Goal: Transaction & Acquisition: Purchase product/service

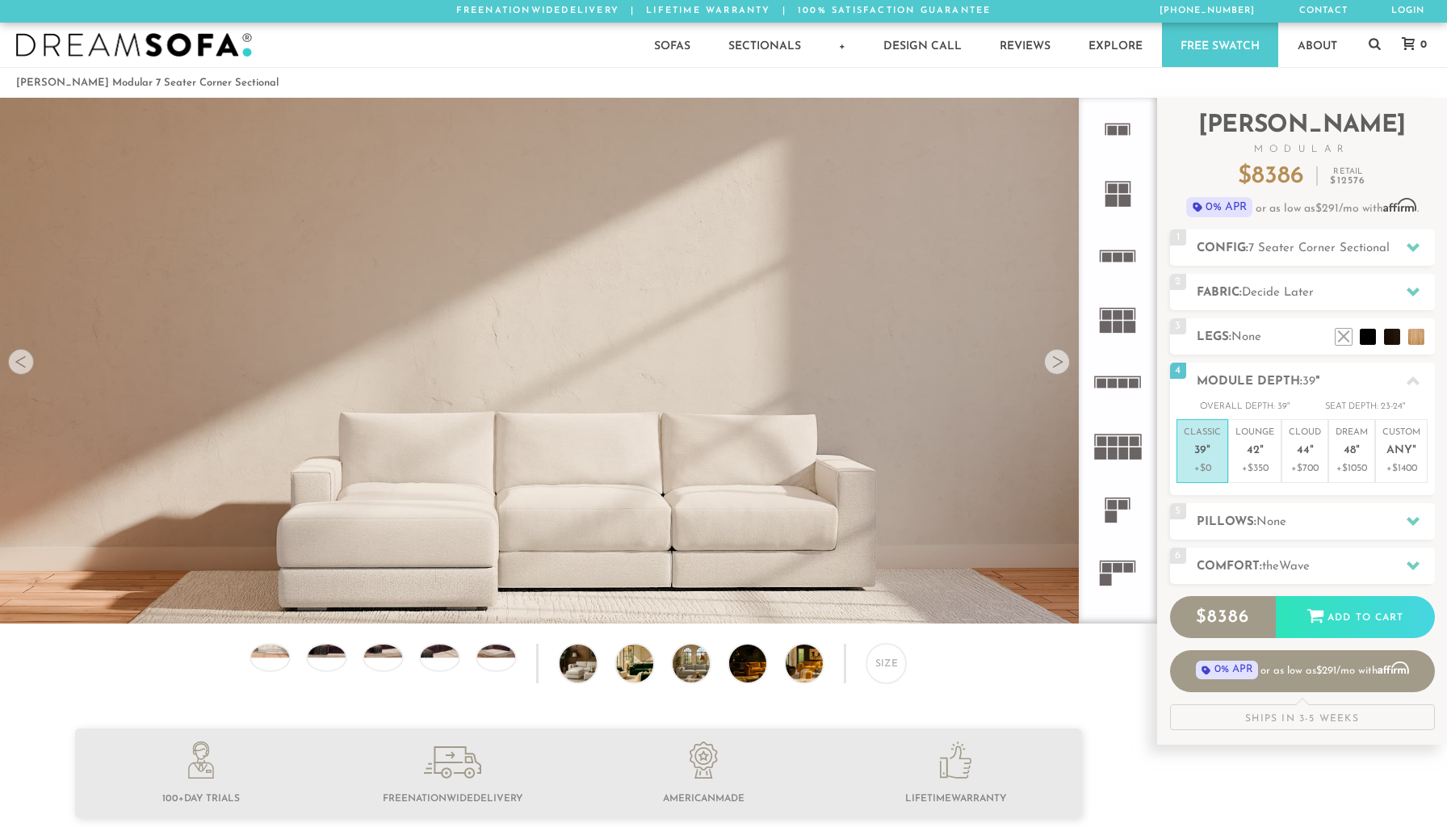
scroll to position [18603, 1447]
click at [1357, 446] on em """ at bounding box center [1357, 451] width 4 height 14
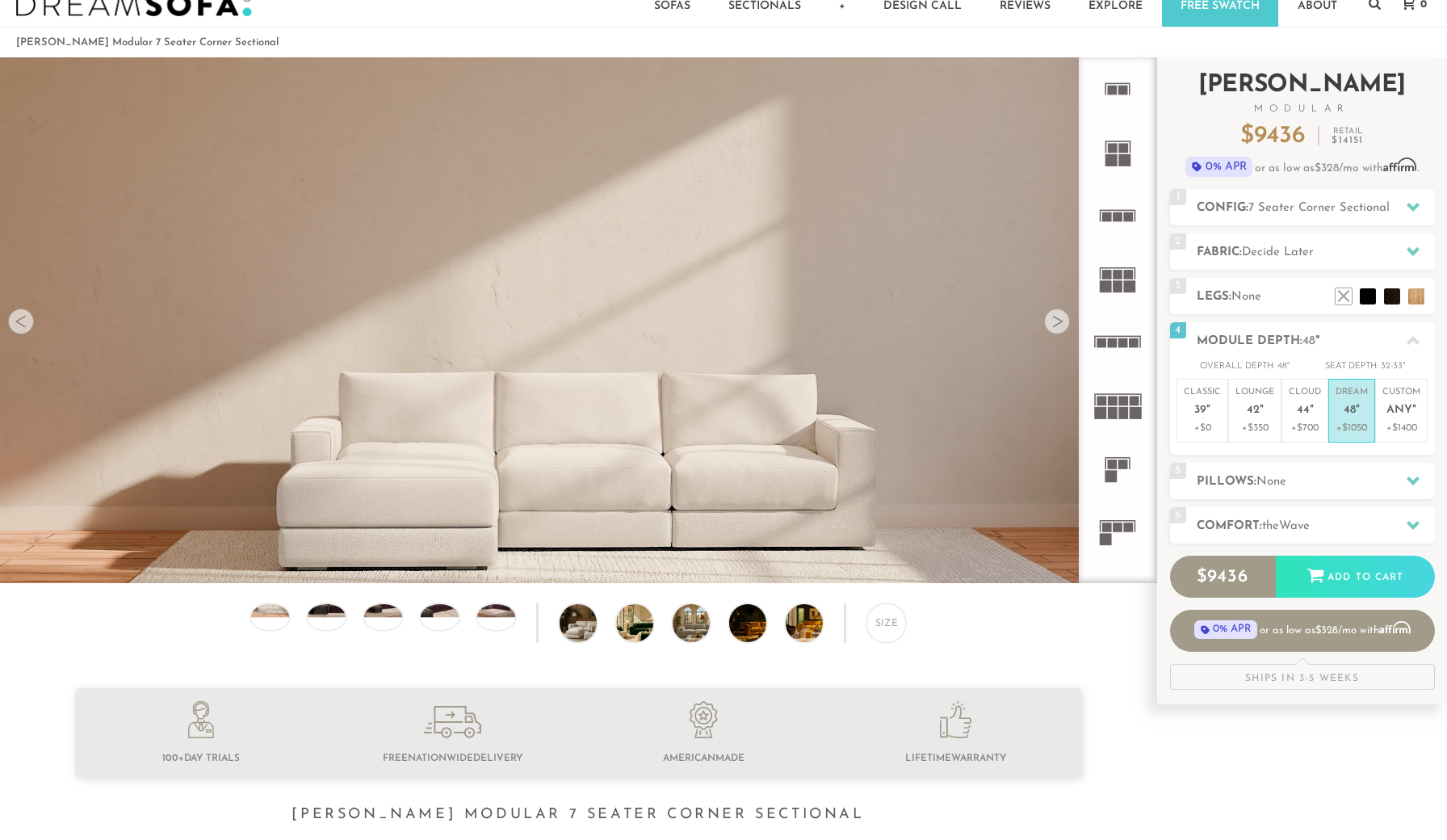
scroll to position [40, 0]
click at [1299, 412] on span "44" at bounding box center [1303, 411] width 13 height 14
click at [1255, 412] on span "42" at bounding box center [1253, 411] width 13 height 14
click at [1210, 411] on p "Classic 39 "" at bounding box center [1202, 403] width 37 height 35
click at [1253, 478] on h2 "Pillows: None" at bounding box center [1316, 481] width 239 height 18
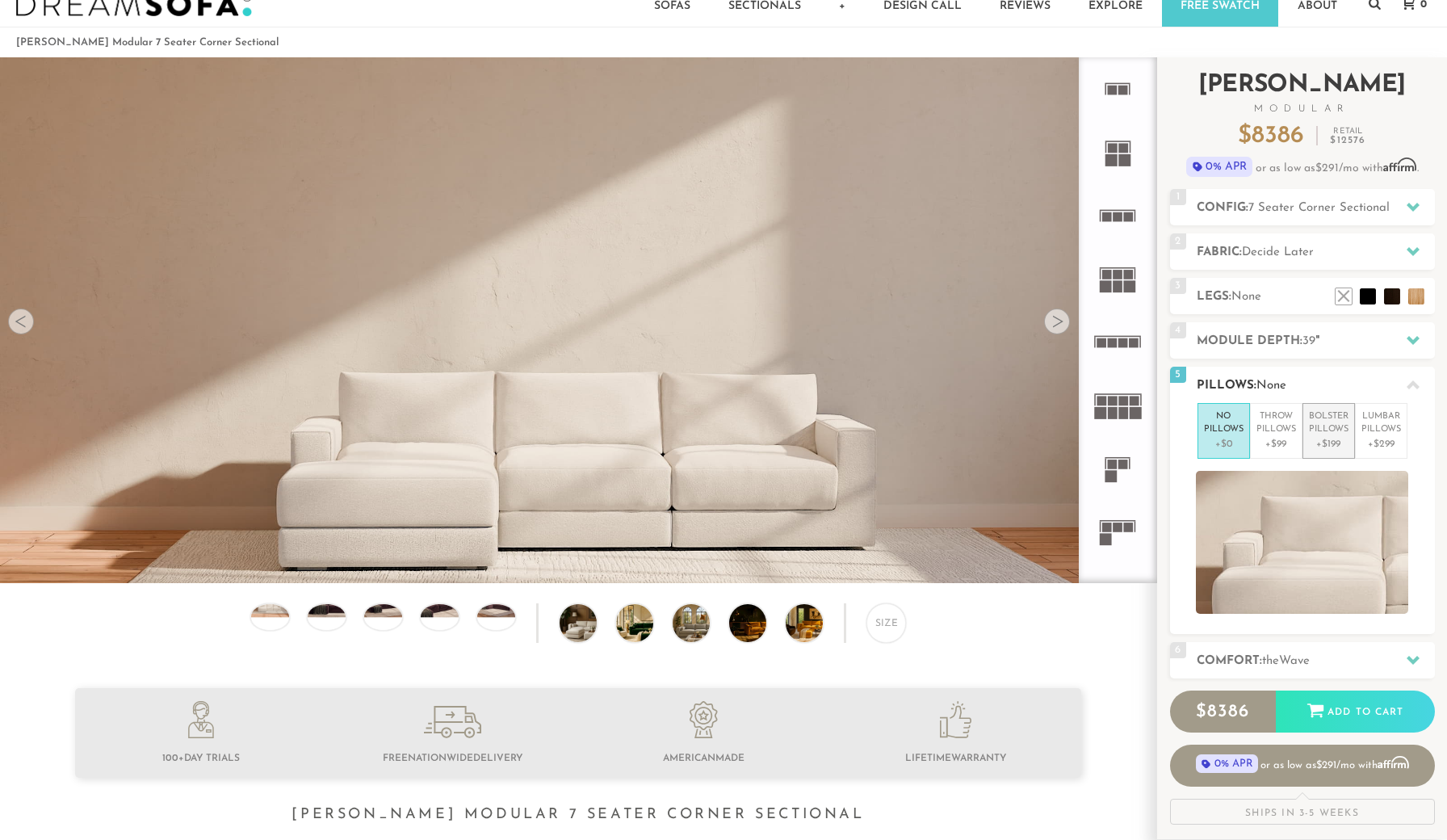
click at [1321, 424] on p "Bolster Pillows" at bounding box center [1328, 423] width 39 height 27
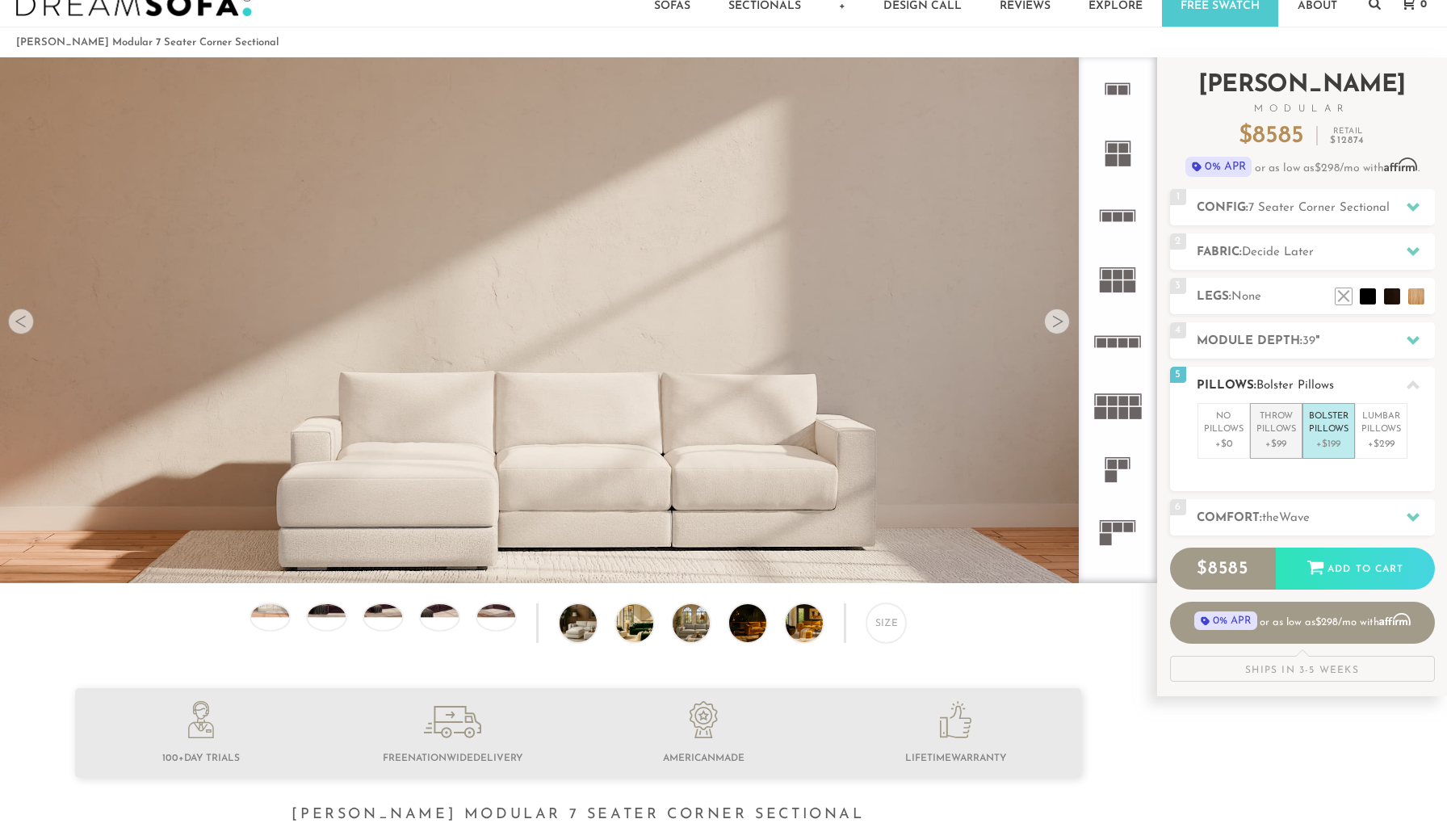
click at [1278, 429] on p "Throw Pillows" at bounding box center [1275, 423] width 39 height 27
click at [1371, 429] on p "Lumbar Pillows" at bounding box center [1381, 423] width 39 height 27
click at [1351, 431] on li "Bolster Pillows +$199" at bounding box center [1329, 431] width 52 height 56
click at [1378, 433] on p "Lumbar Pillows" at bounding box center [1381, 423] width 39 height 27
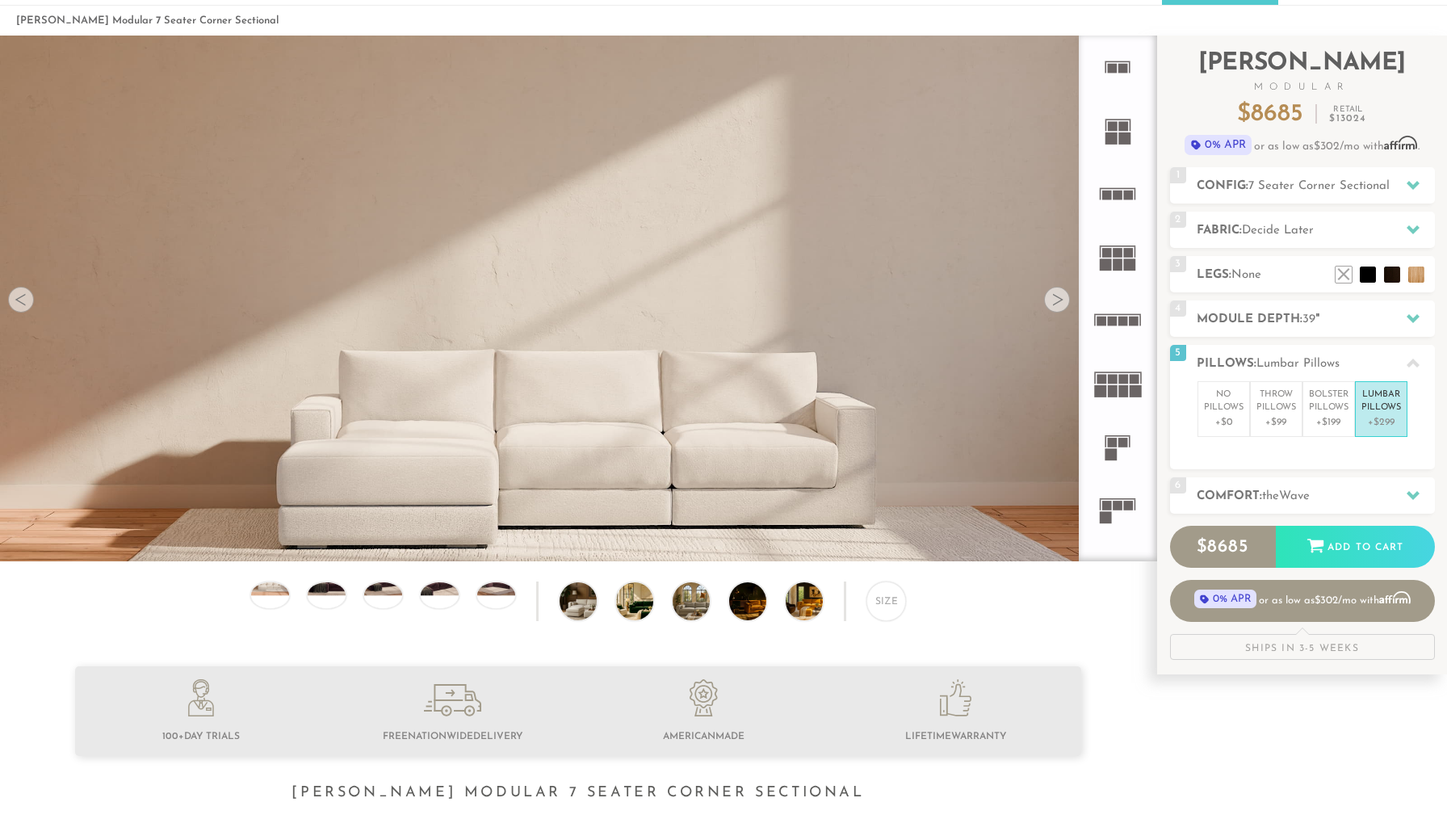
scroll to position [66, 0]
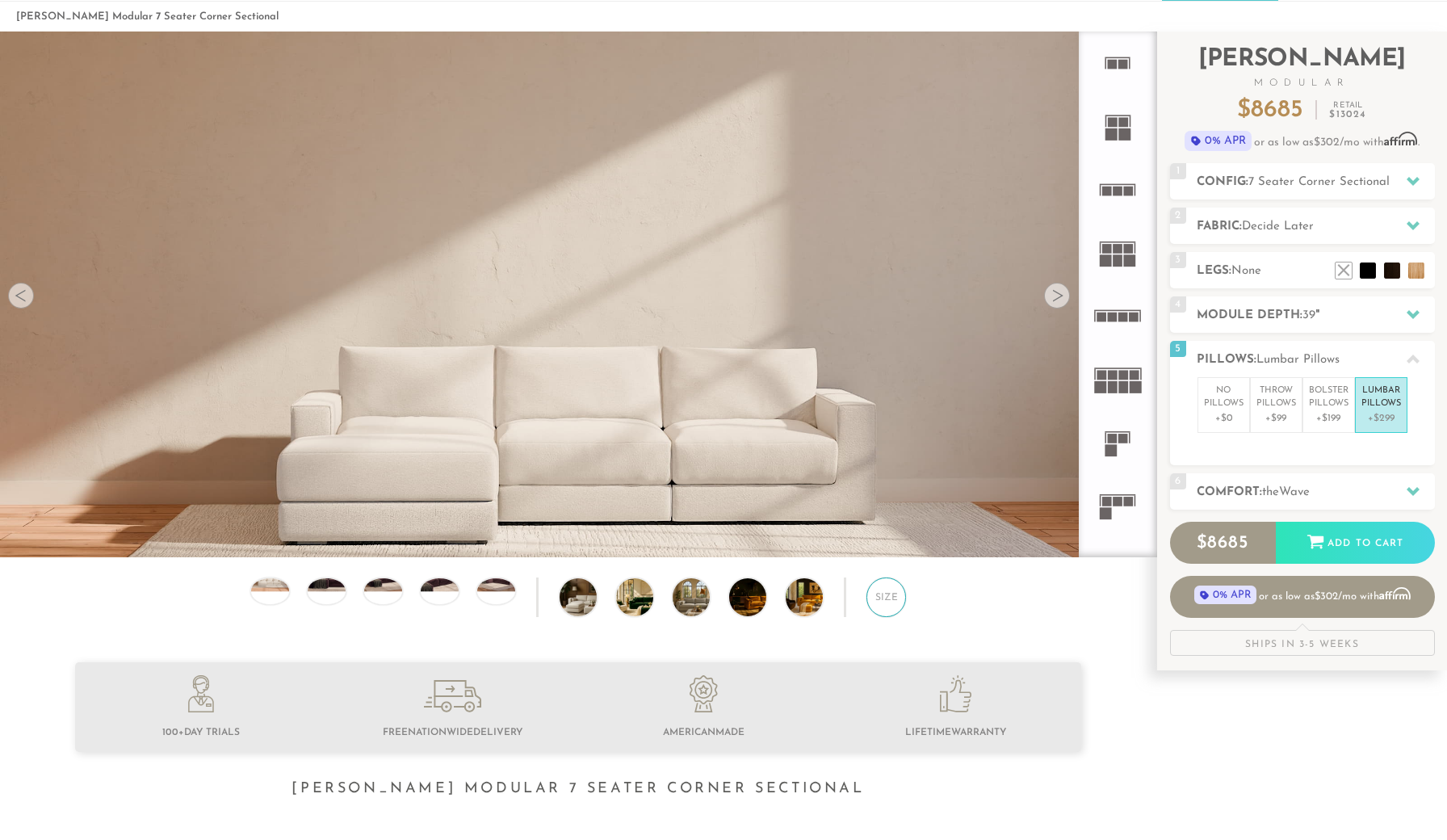
click at [883, 596] on div "Size" at bounding box center [885, 596] width 39 height 39
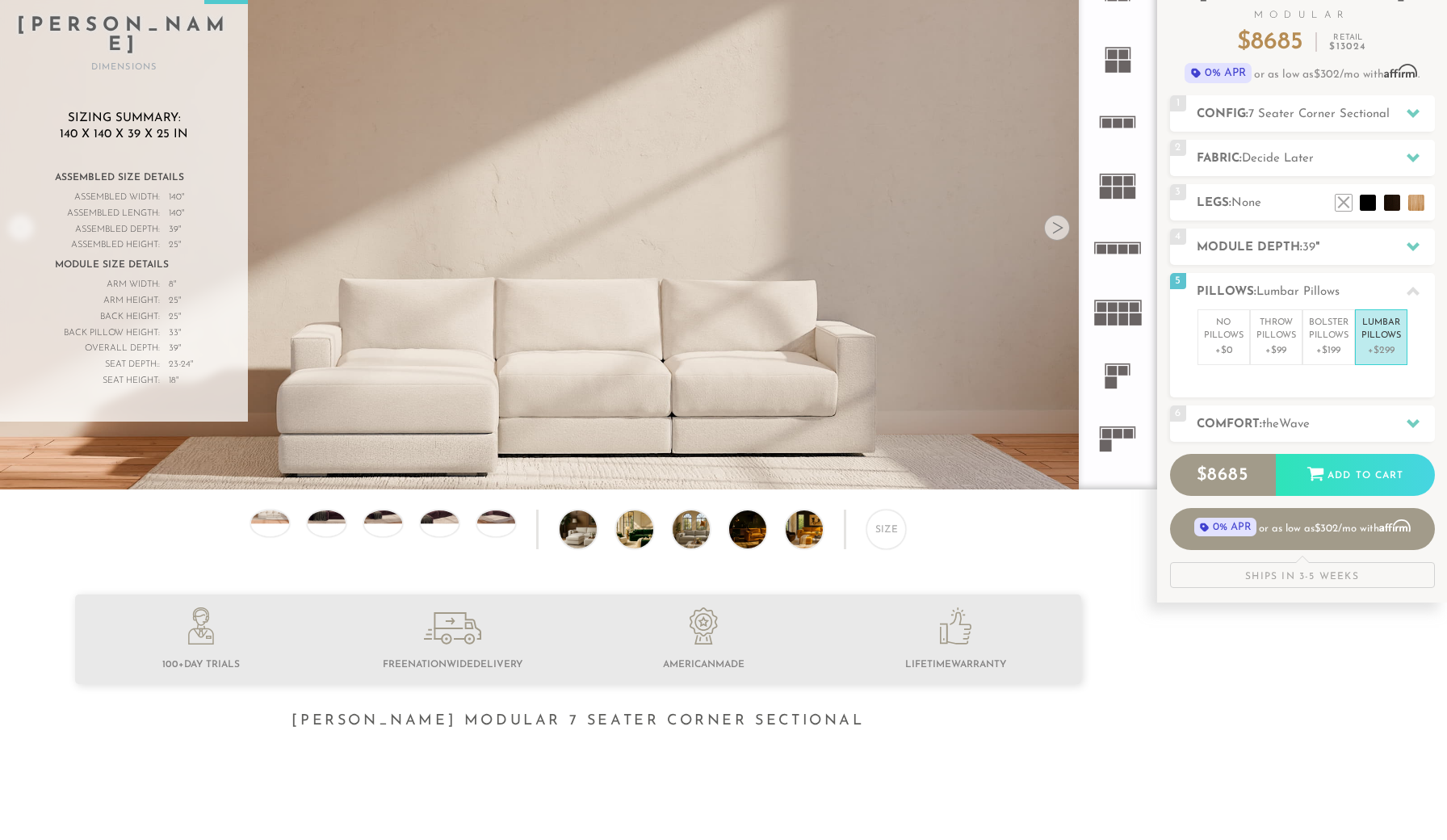
scroll to position [45, 0]
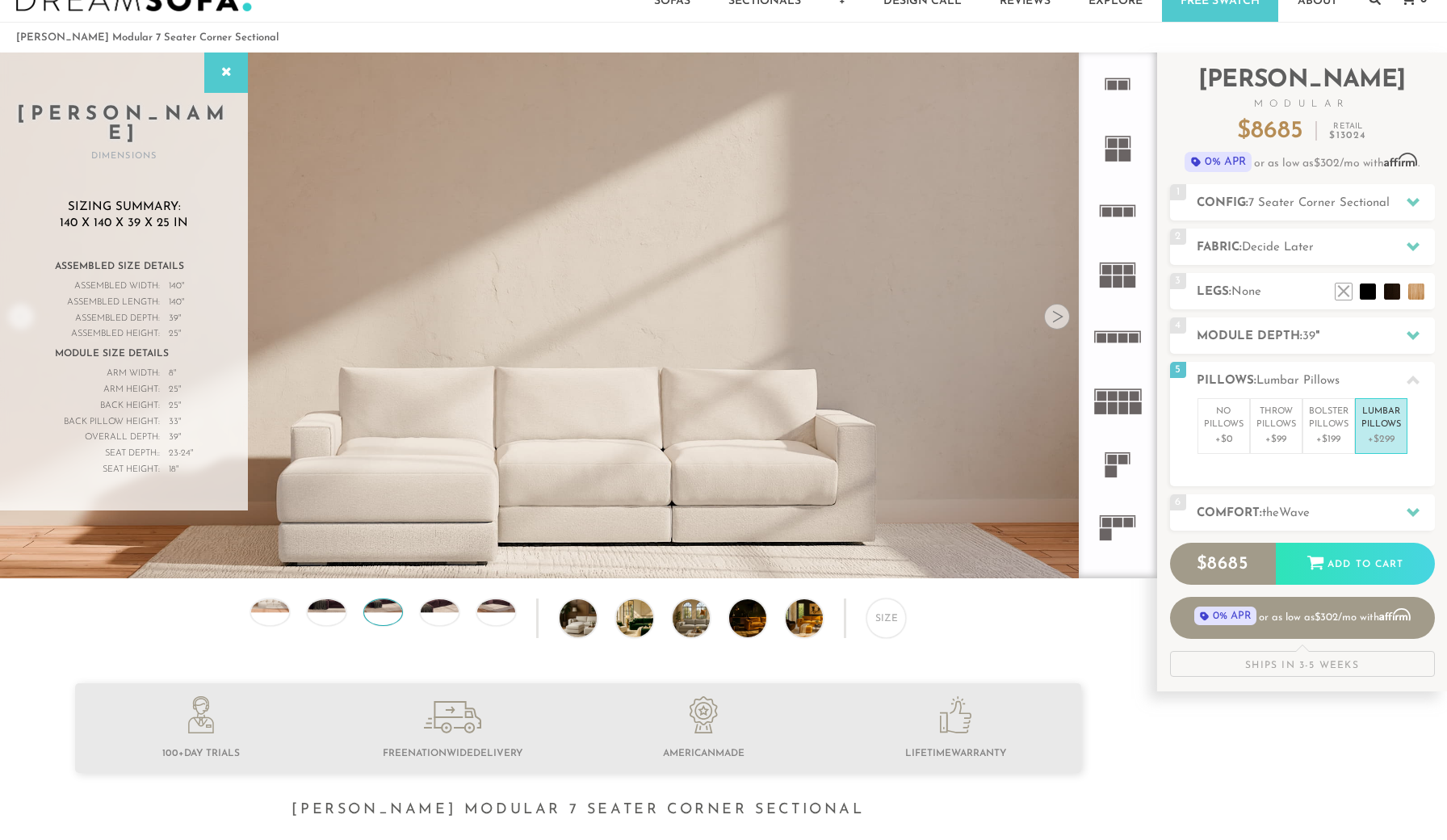
click at [384, 608] on img at bounding box center [383, 599] width 45 height 25
click at [952, 722] on icon at bounding box center [956, 715] width 31 height 37
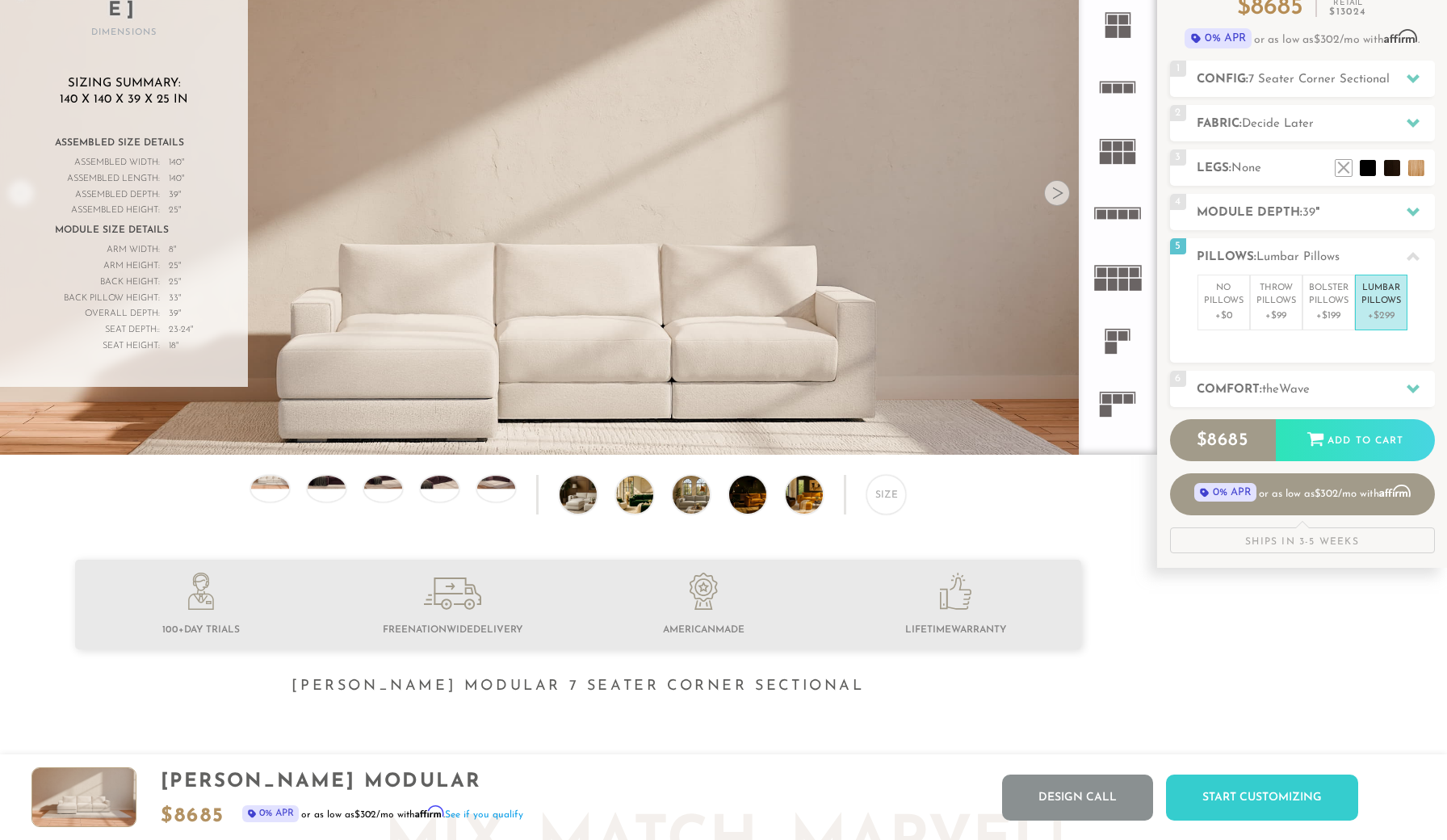
scroll to position [128, 0]
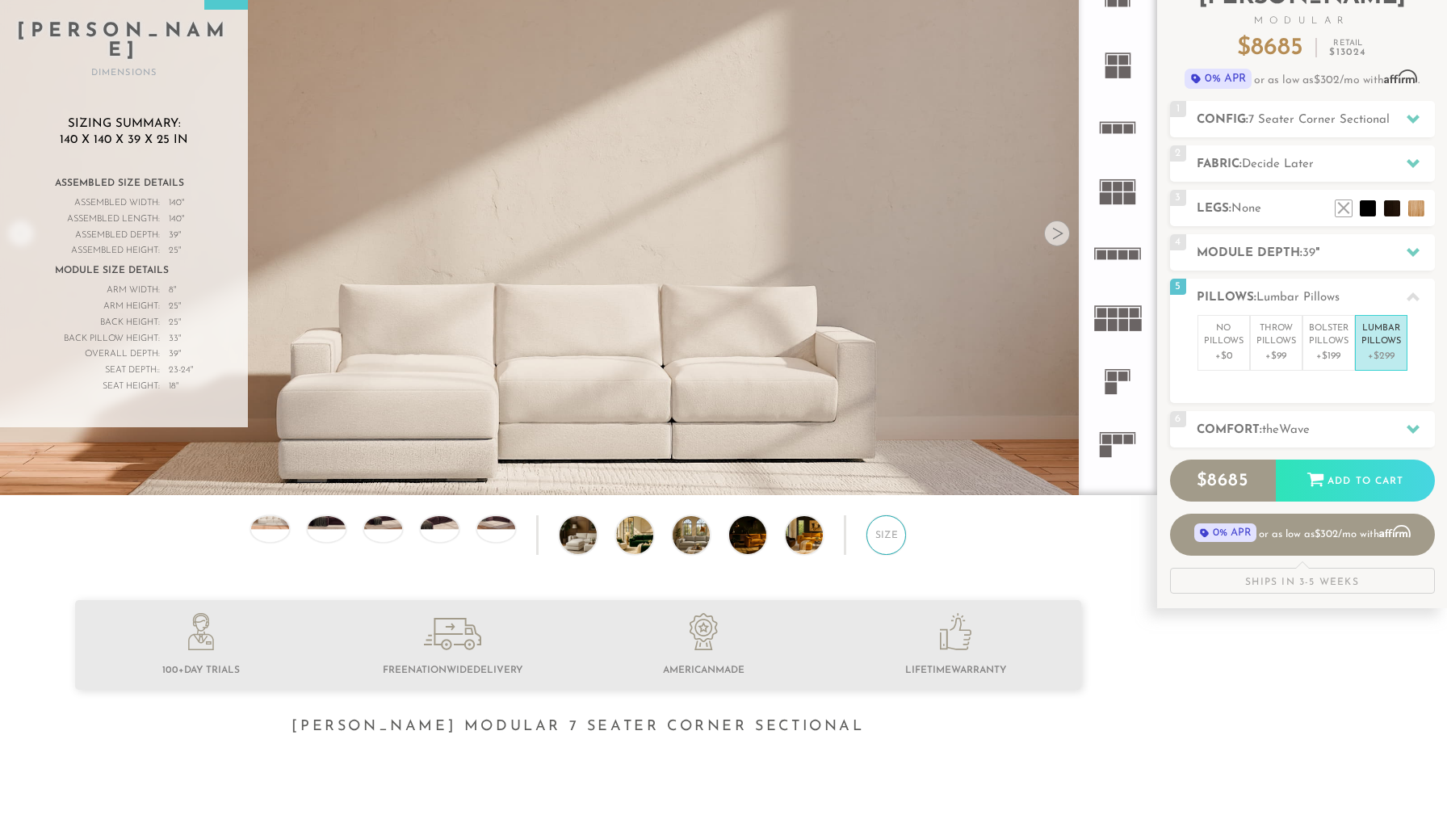
click at [886, 534] on div "Size" at bounding box center [885, 534] width 39 height 39
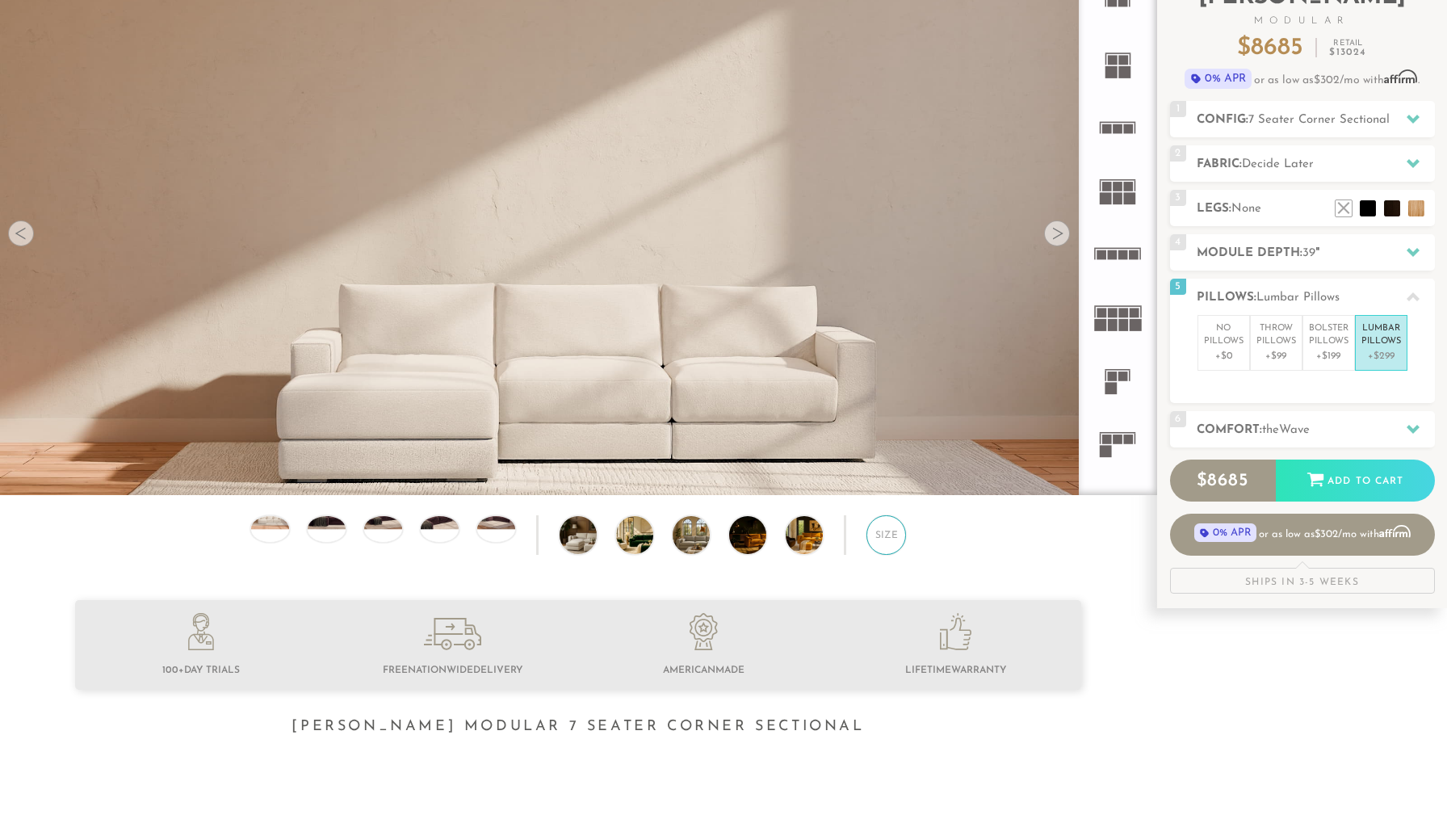
click at [886, 534] on div "Size" at bounding box center [885, 534] width 39 height 39
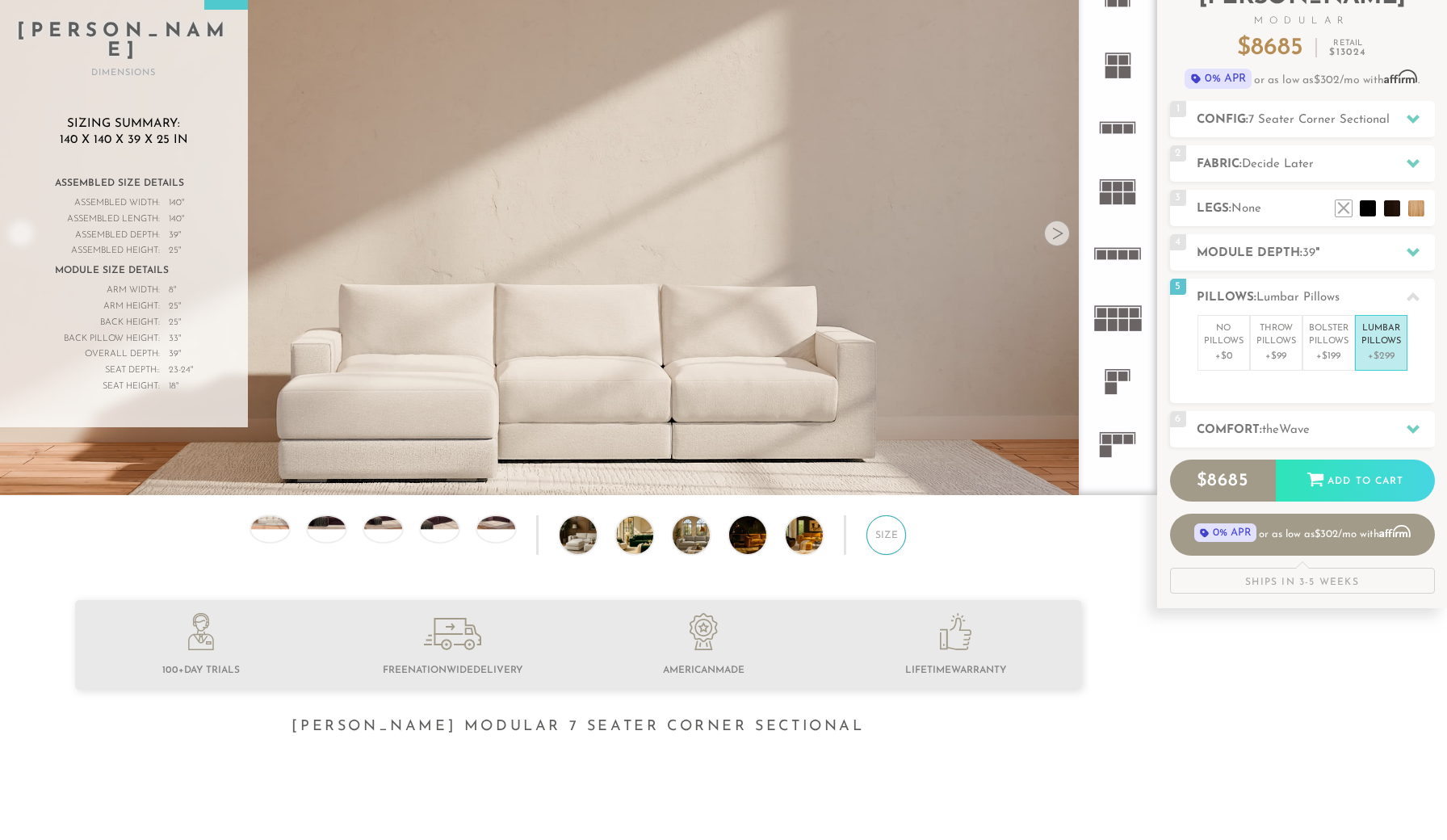
click at [886, 534] on div "Size" at bounding box center [885, 534] width 39 height 39
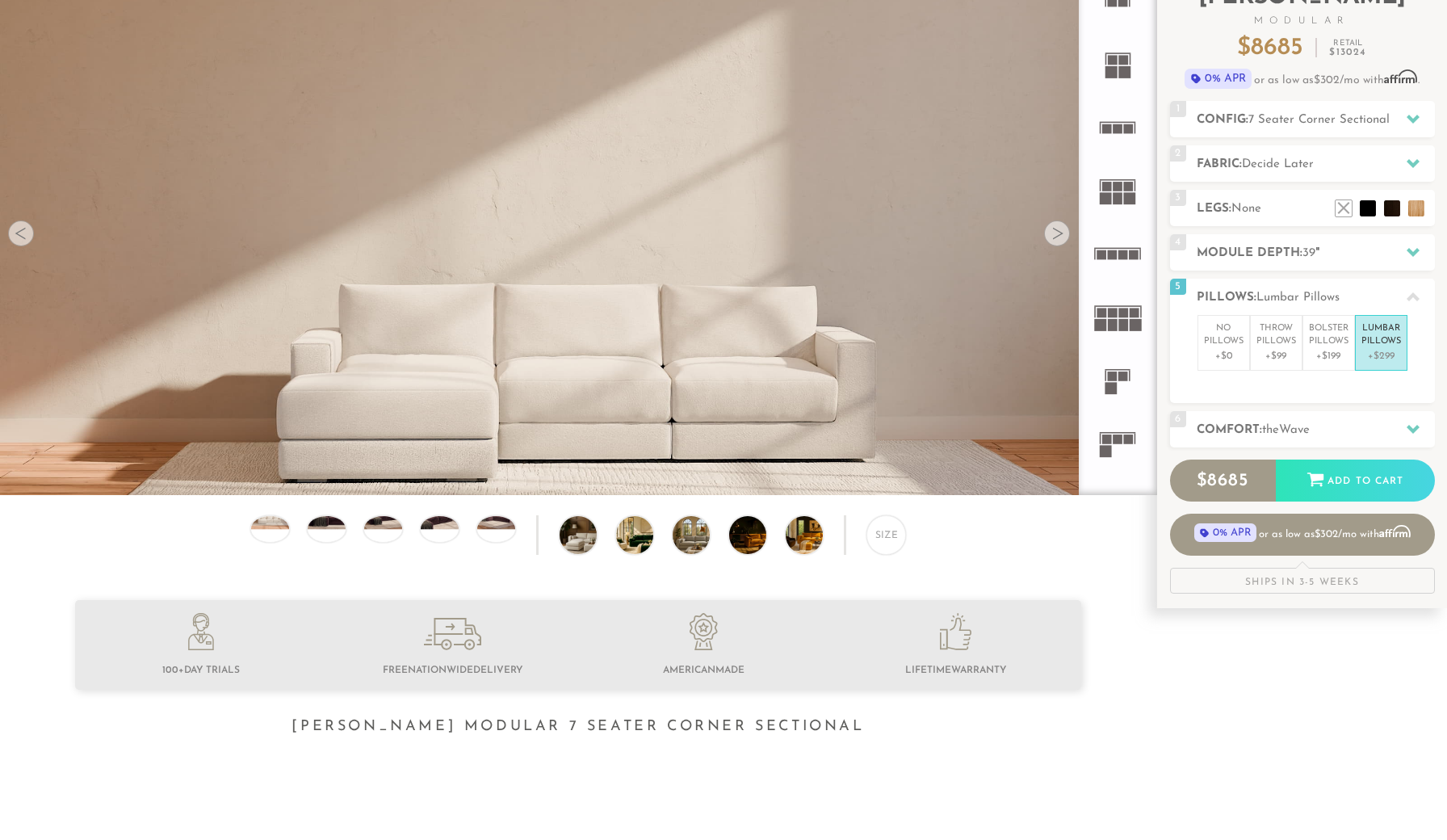
click at [1052, 232] on div at bounding box center [1057, 233] width 26 height 26
click at [934, 266] on video at bounding box center [578, 259] width 1156 height 578
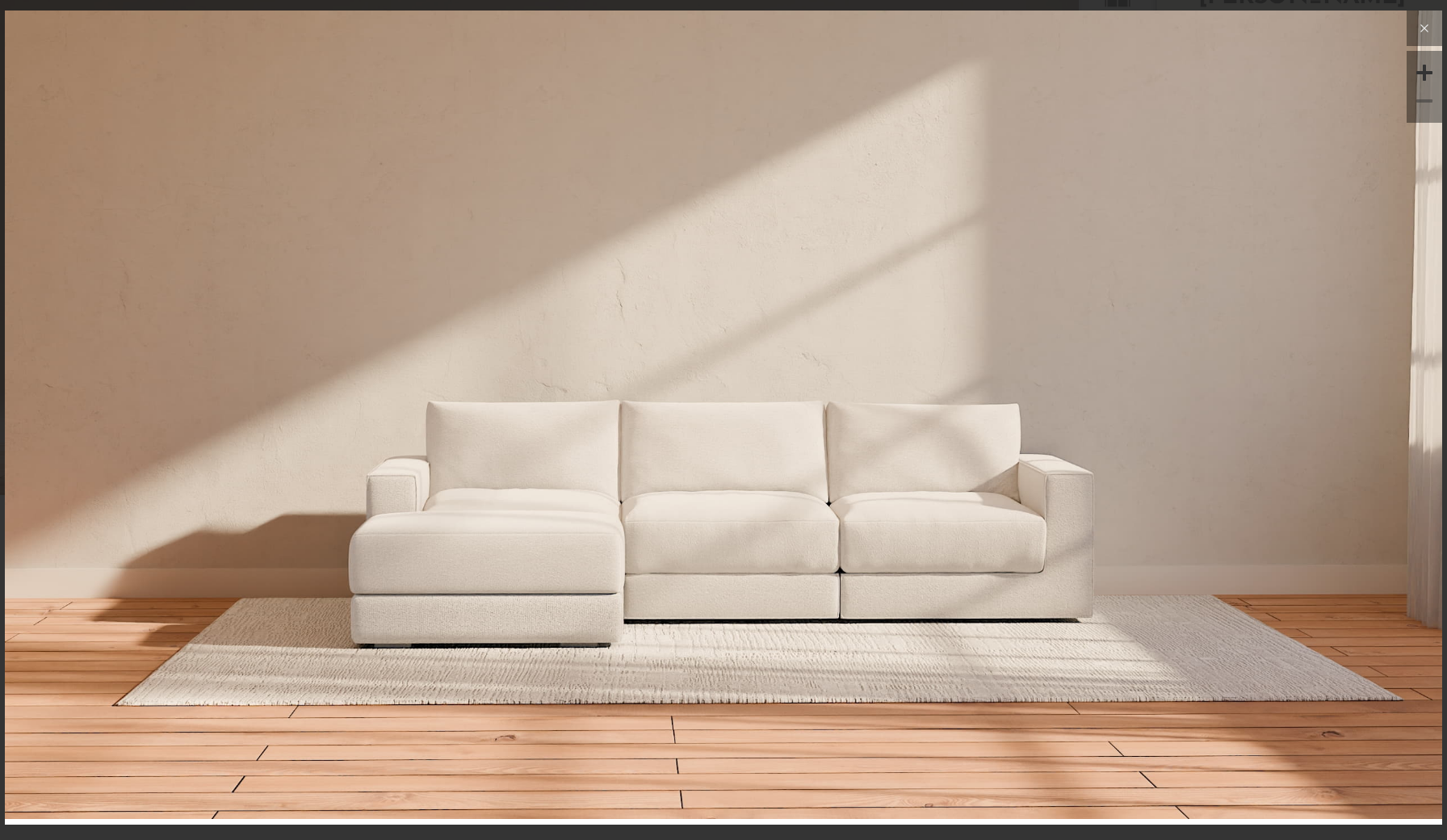
click at [1419, 25] on icon at bounding box center [1424, 28] width 19 height 19
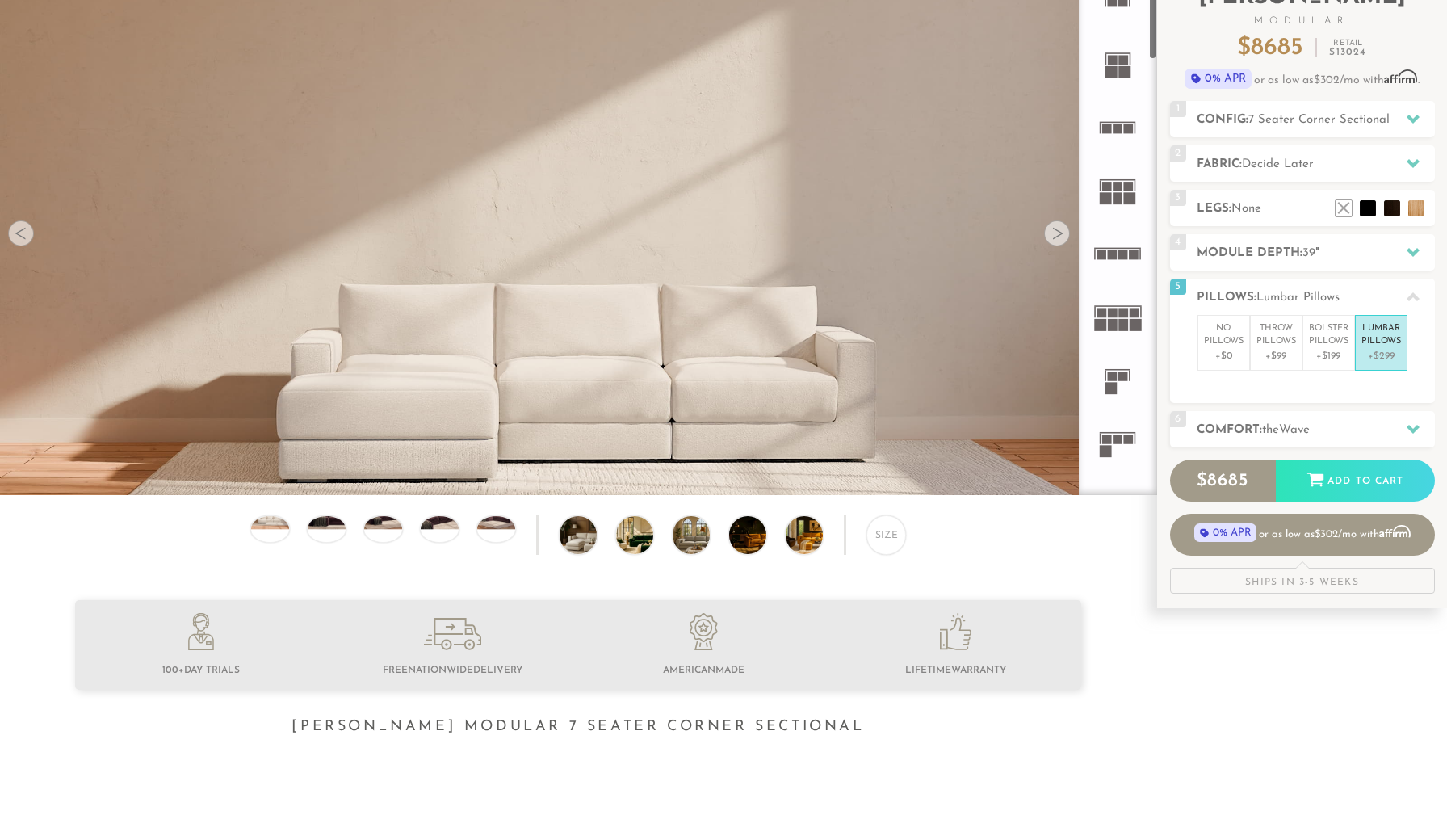
click at [1052, 235] on div at bounding box center [1057, 233] width 26 height 26
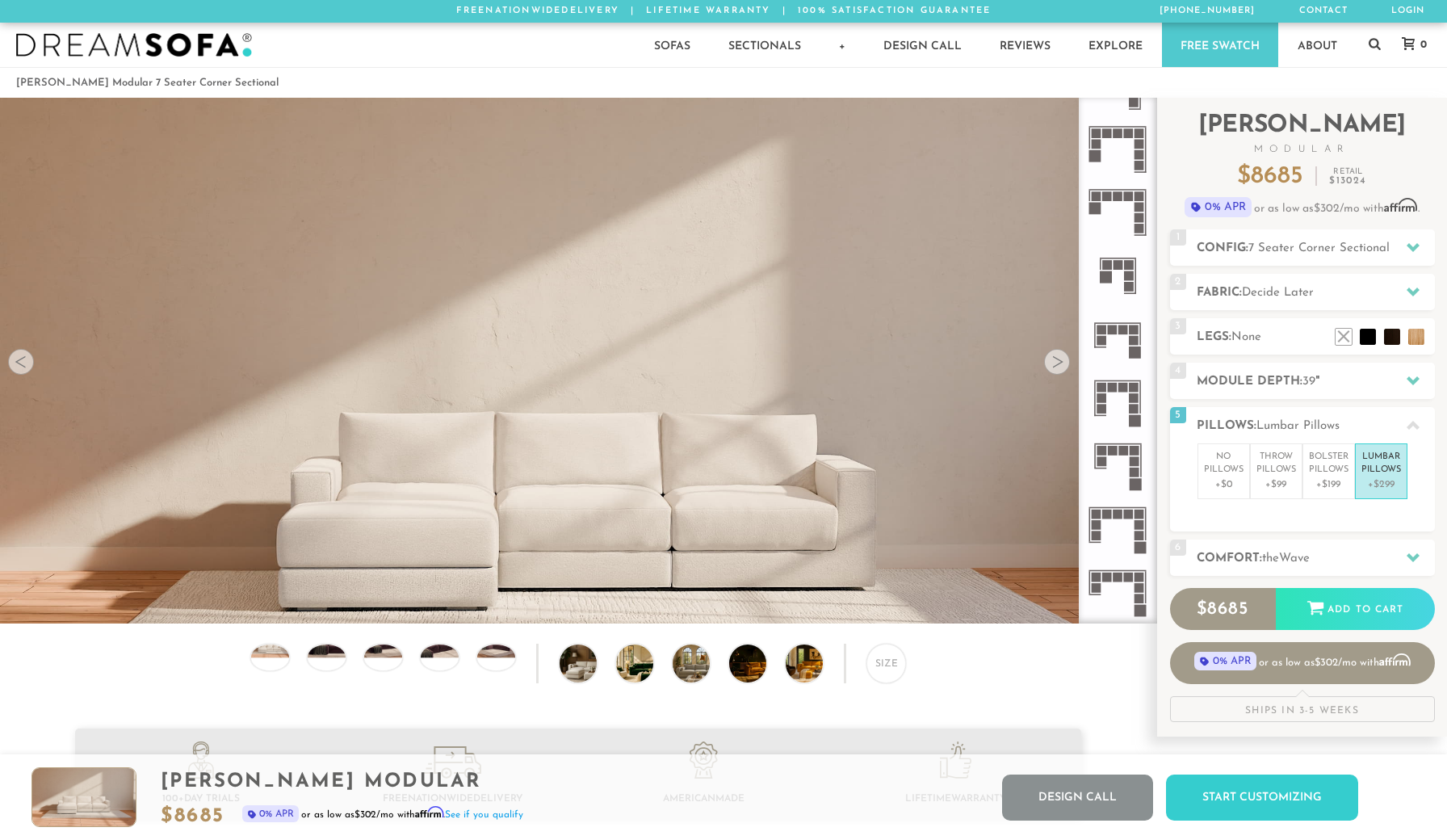
scroll to position [0, 0]
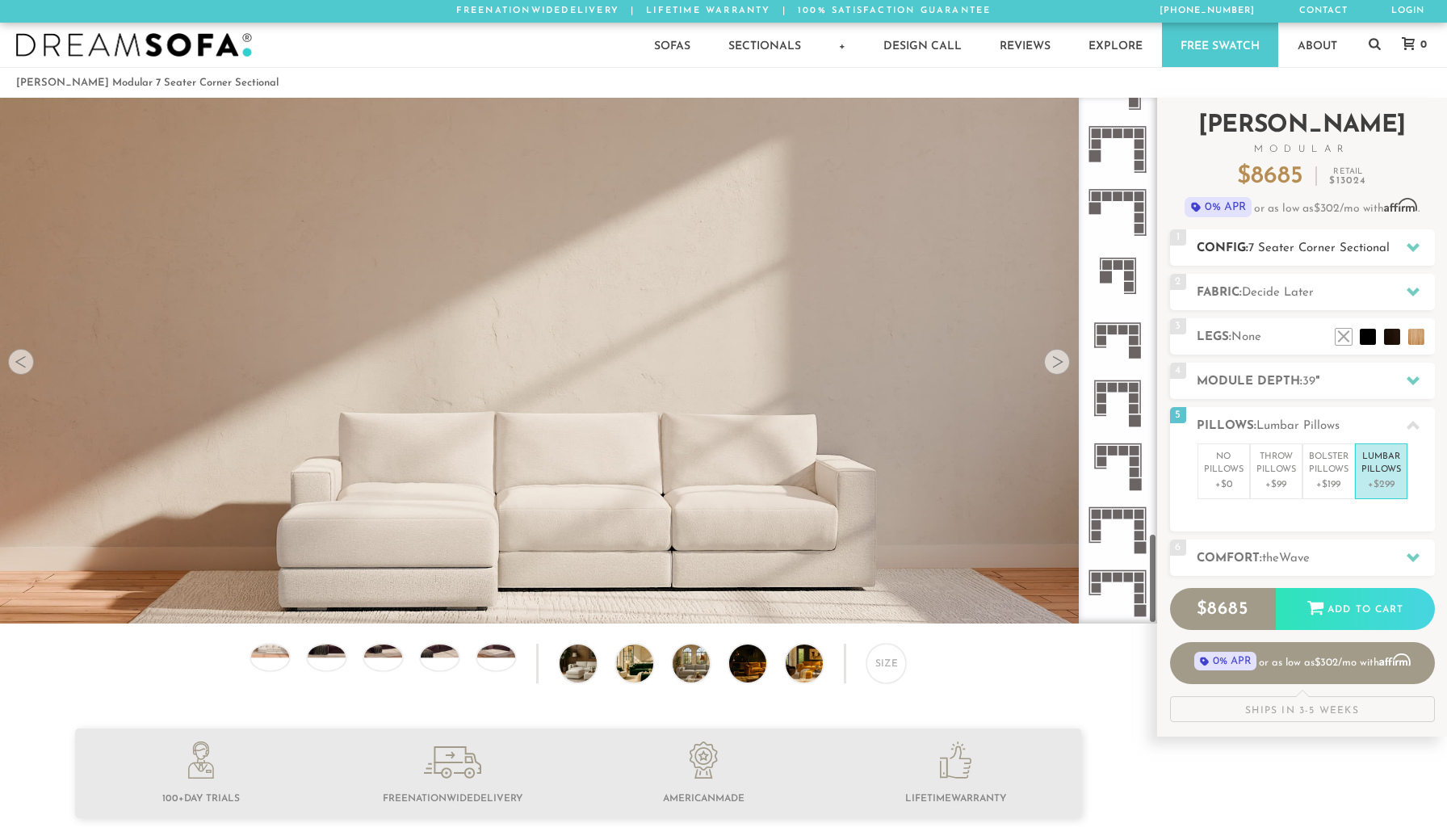
click at [1353, 232] on div "1 Config: 7 Seater Corner Sectional R" at bounding box center [1302, 247] width 265 height 37
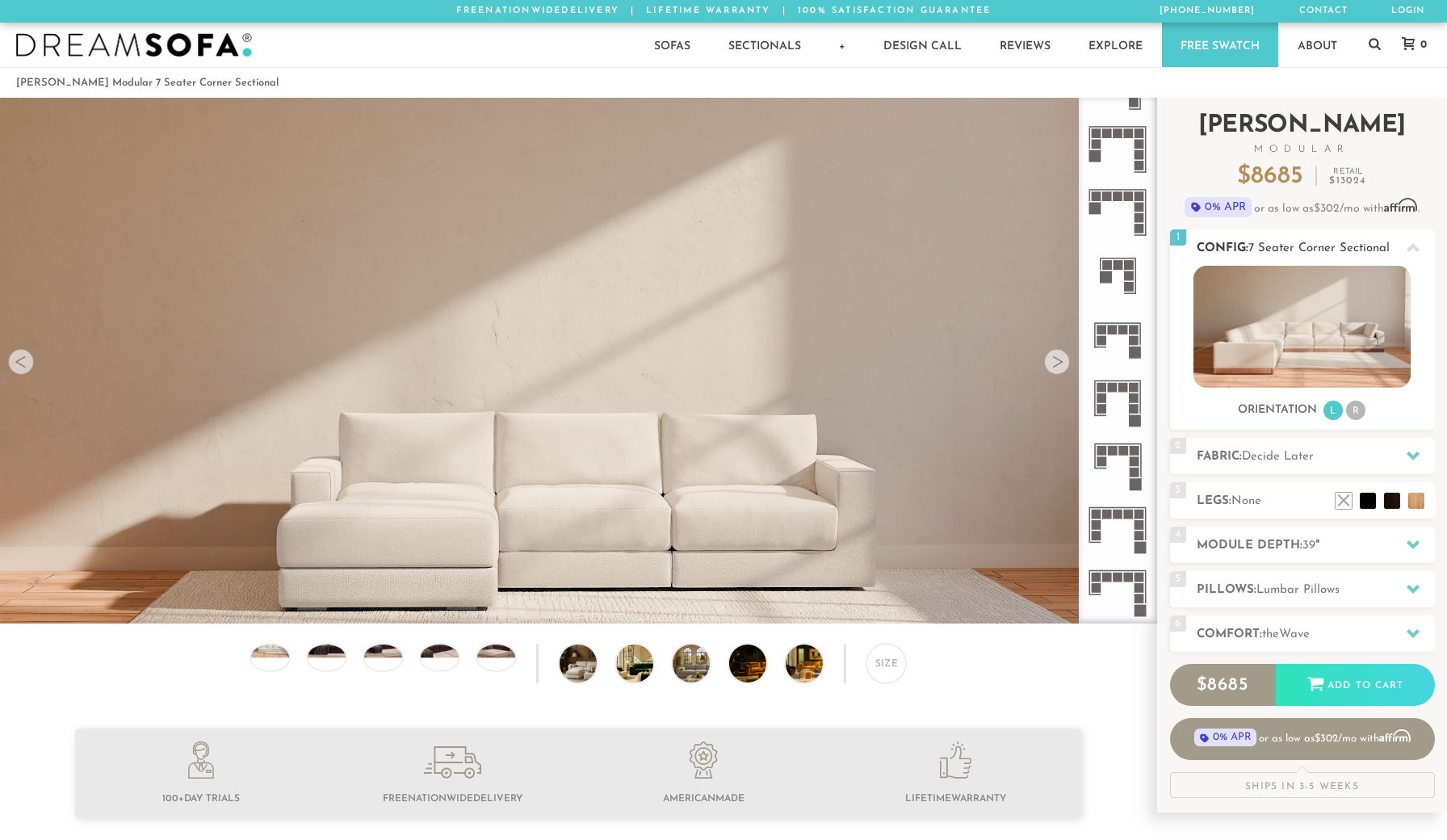
click at [1356, 407] on li "R" at bounding box center [1356, 410] width 19 height 19
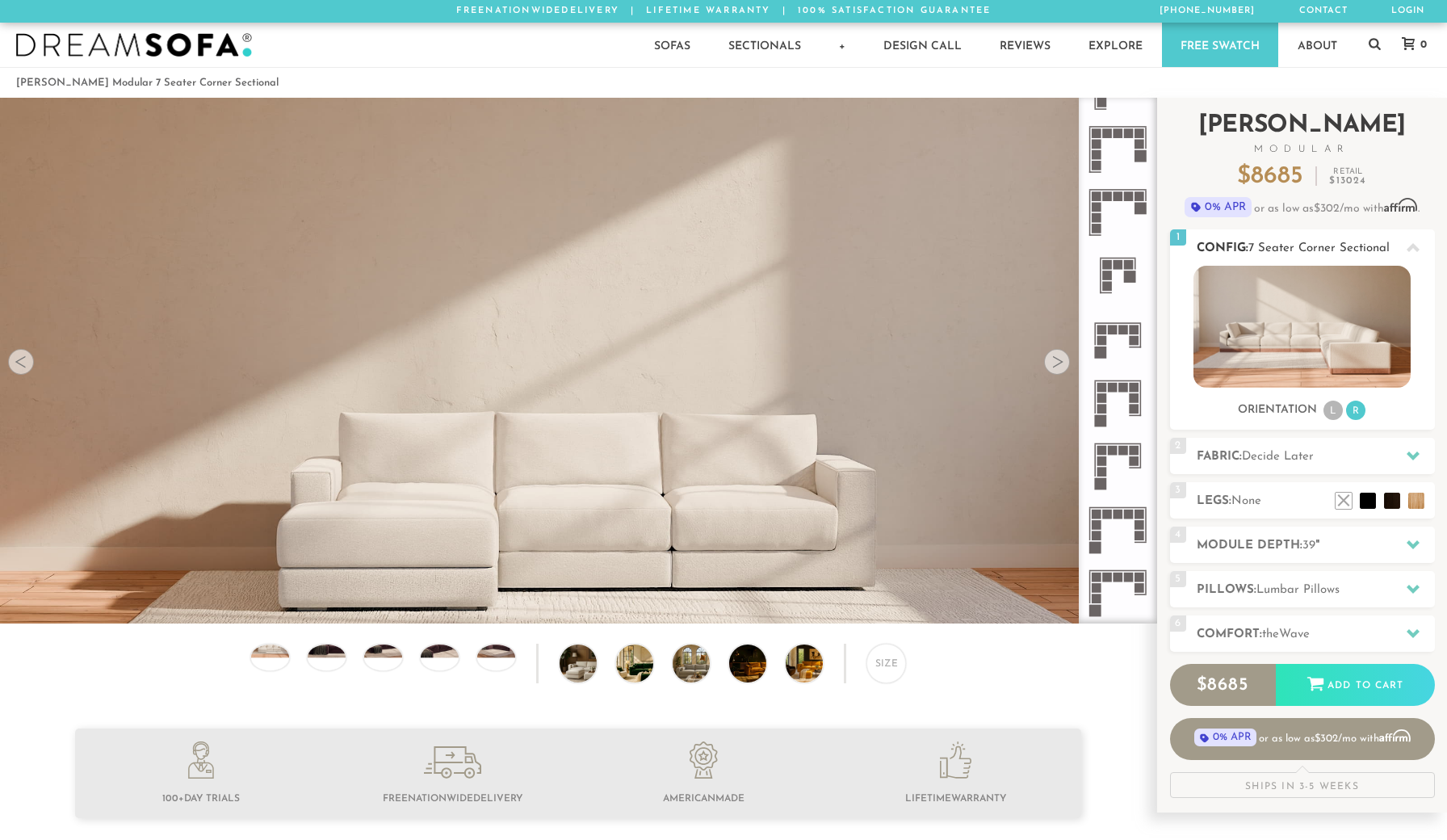
click at [1331, 408] on li "L" at bounding box center [1333, 410] width 19 height 19
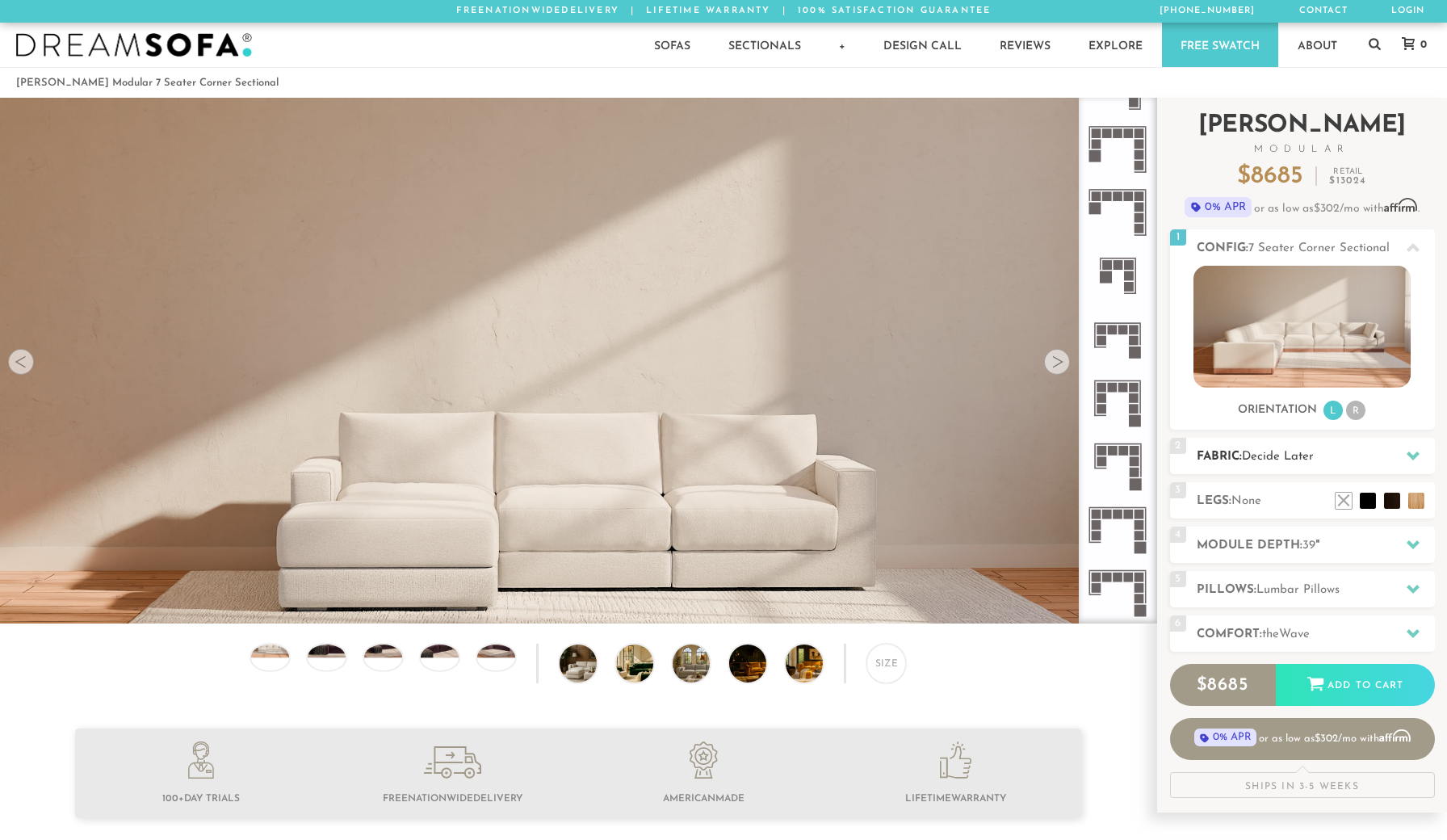
click at [1248, 454] on span "Decide Later" at bounding box center [1277, 457] width 72 height 12
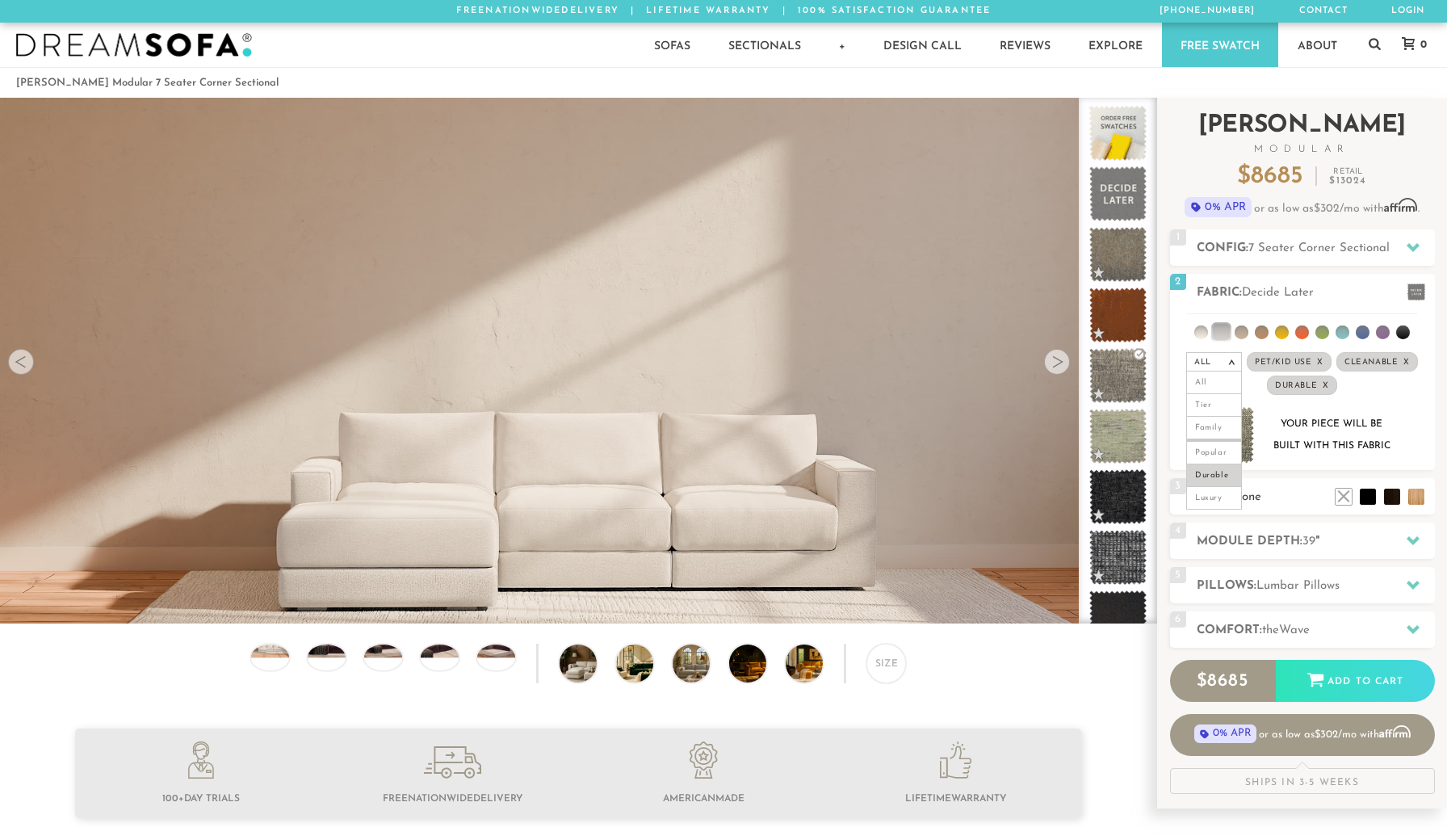
click at [1272, 502] on h2 "Legs: None" at bounding box center [1316, 496] width 239 height 18
click at [1300, 496] on h2 "Legs: None" at bounding box center [1316, 496] width 239 height 18
click at [1281, 518] on div "Introducing [PERSON_NAME] Modular $ 8685 Retail $ 13024 $ 8685 Retail $ 13024 0…" at bounding box center [1302, 446] width 265 height 696
click at [1250, 553] on div "4 Module Depth: 39 "" at bounding box center [1302, 541] width 265 height 37
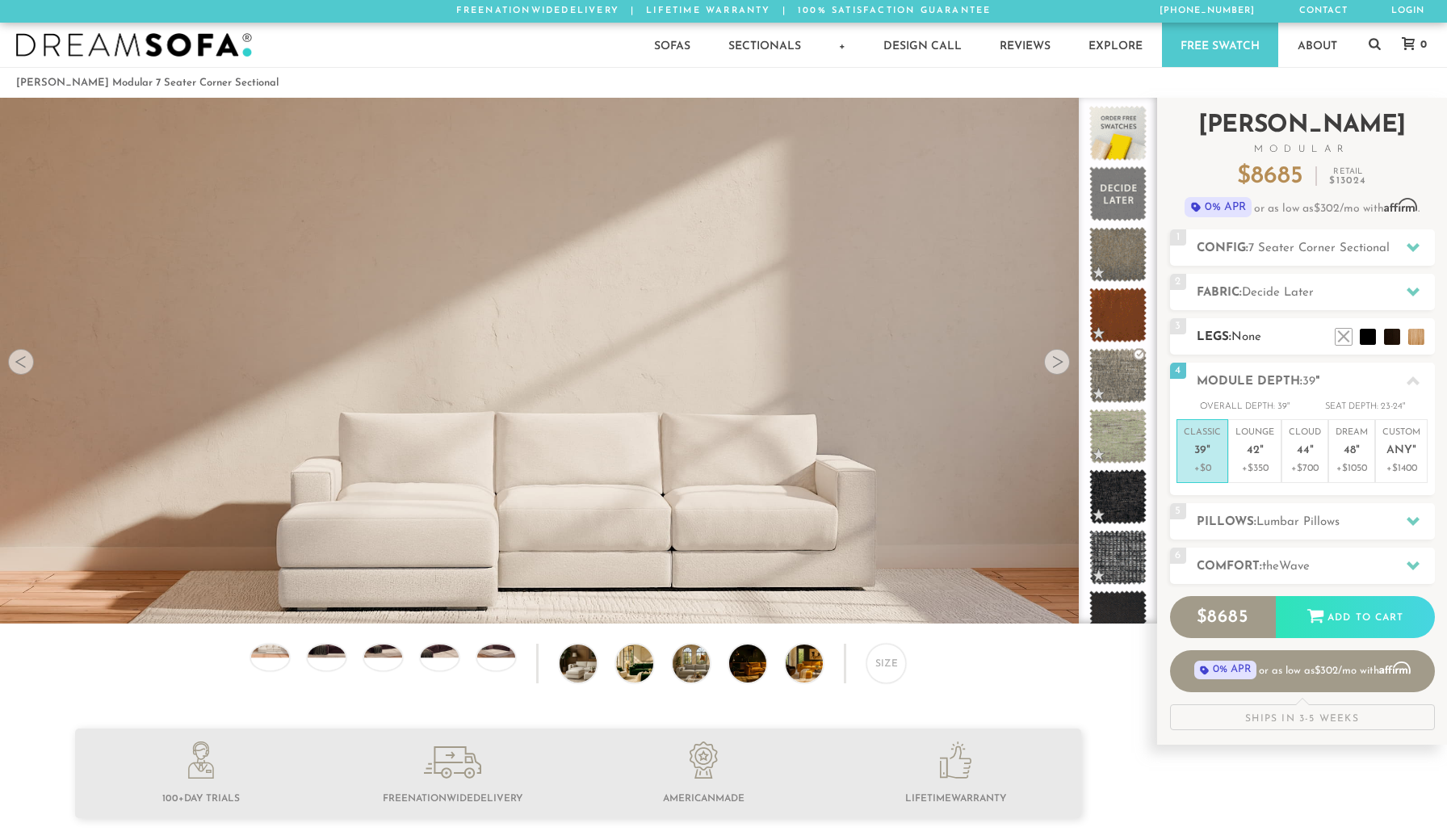
click at [1239, 333] on span "None" at bounding box center [1246, 337] width 30 height 12
click at [1385, 333] on li at bounding box center [1368, 312] width 64 height 64
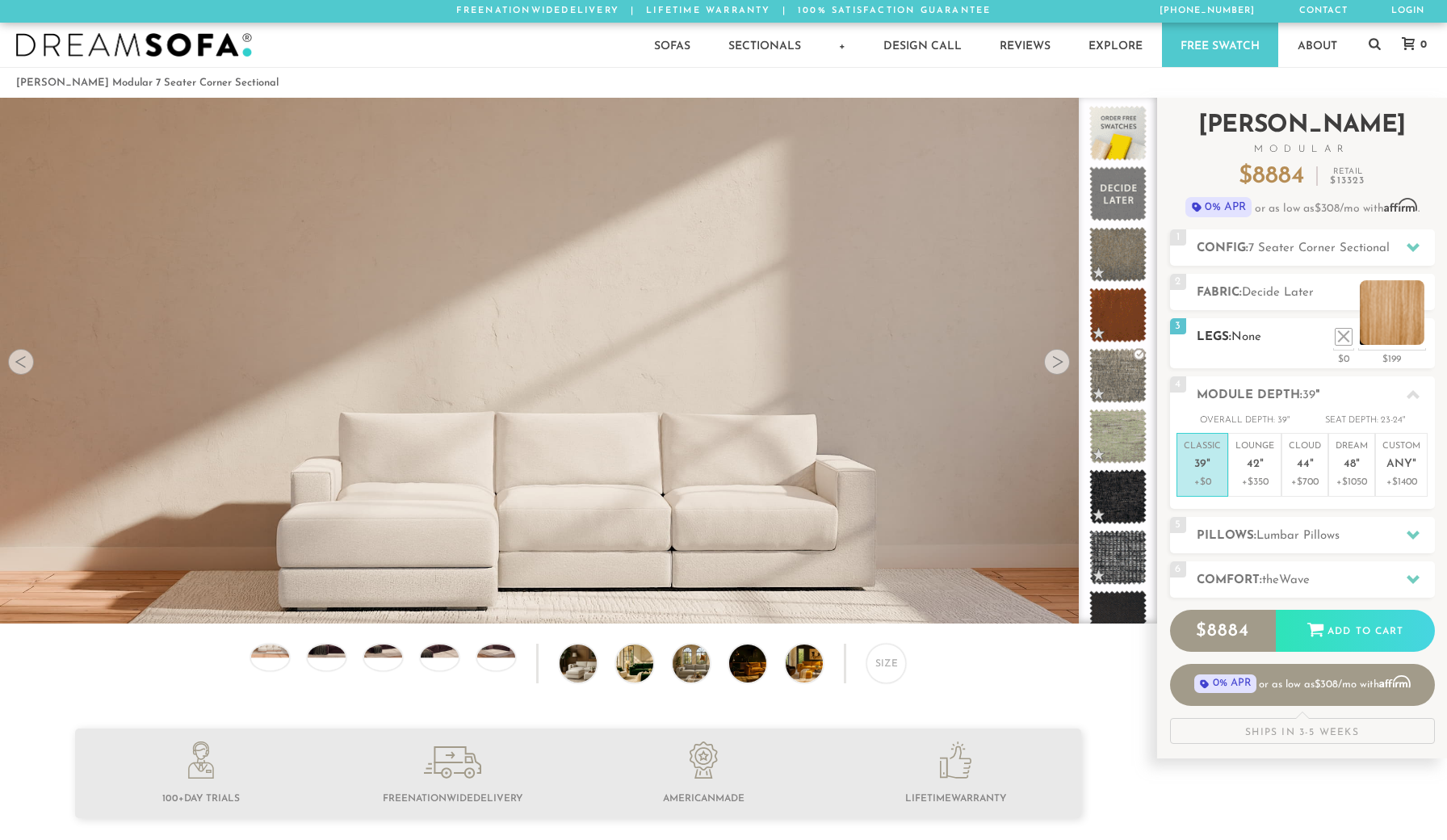
click at [1413, 335] on li at bounding box center [1392, 312] width 64 height 64
click at [284, 657] on img at bounding box center [270, 644] width 45 height 25
click at [340, 662] on div at bounding box center [326, 656] width 39 height 27
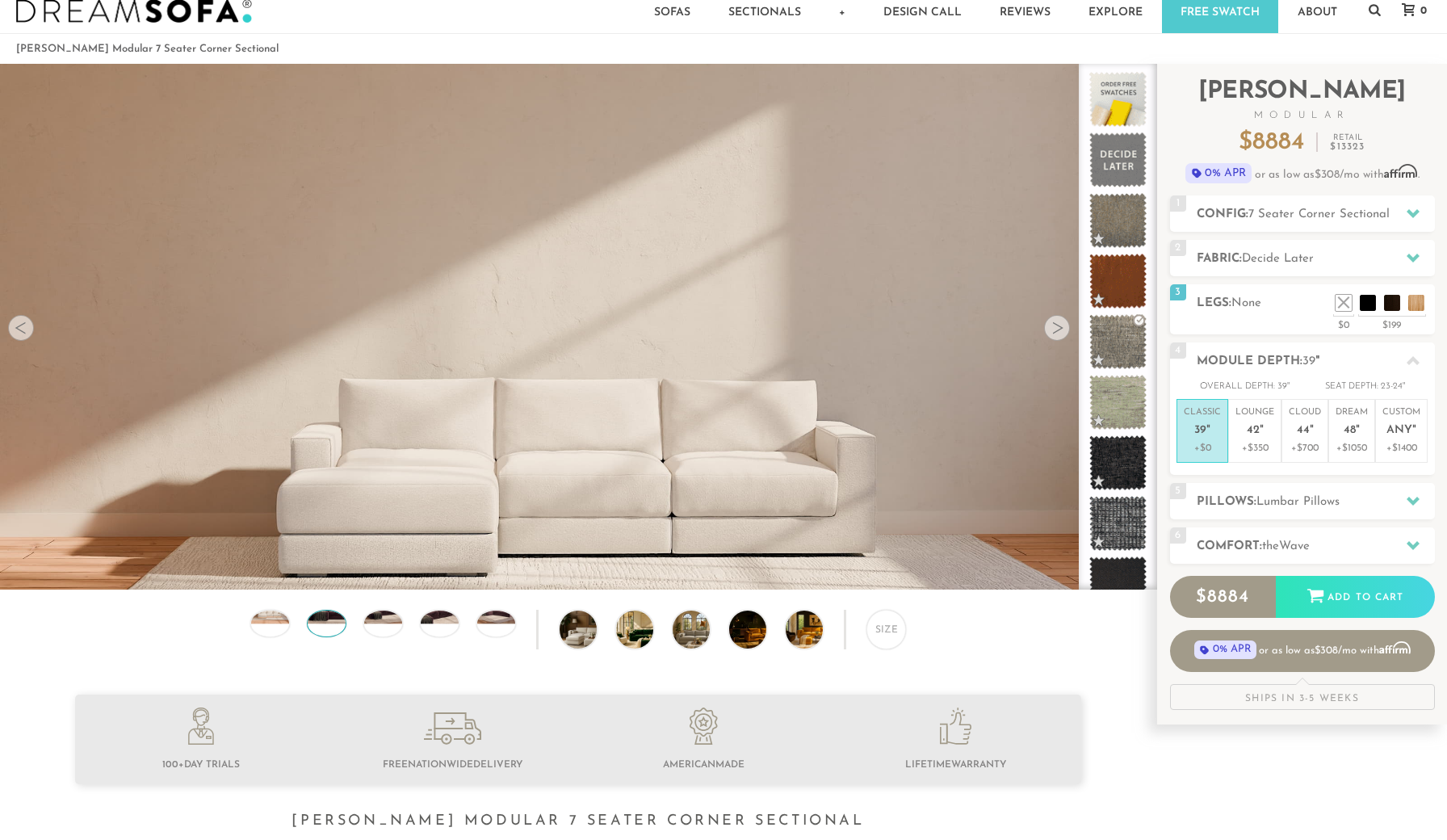
scroll to position [44, 0]
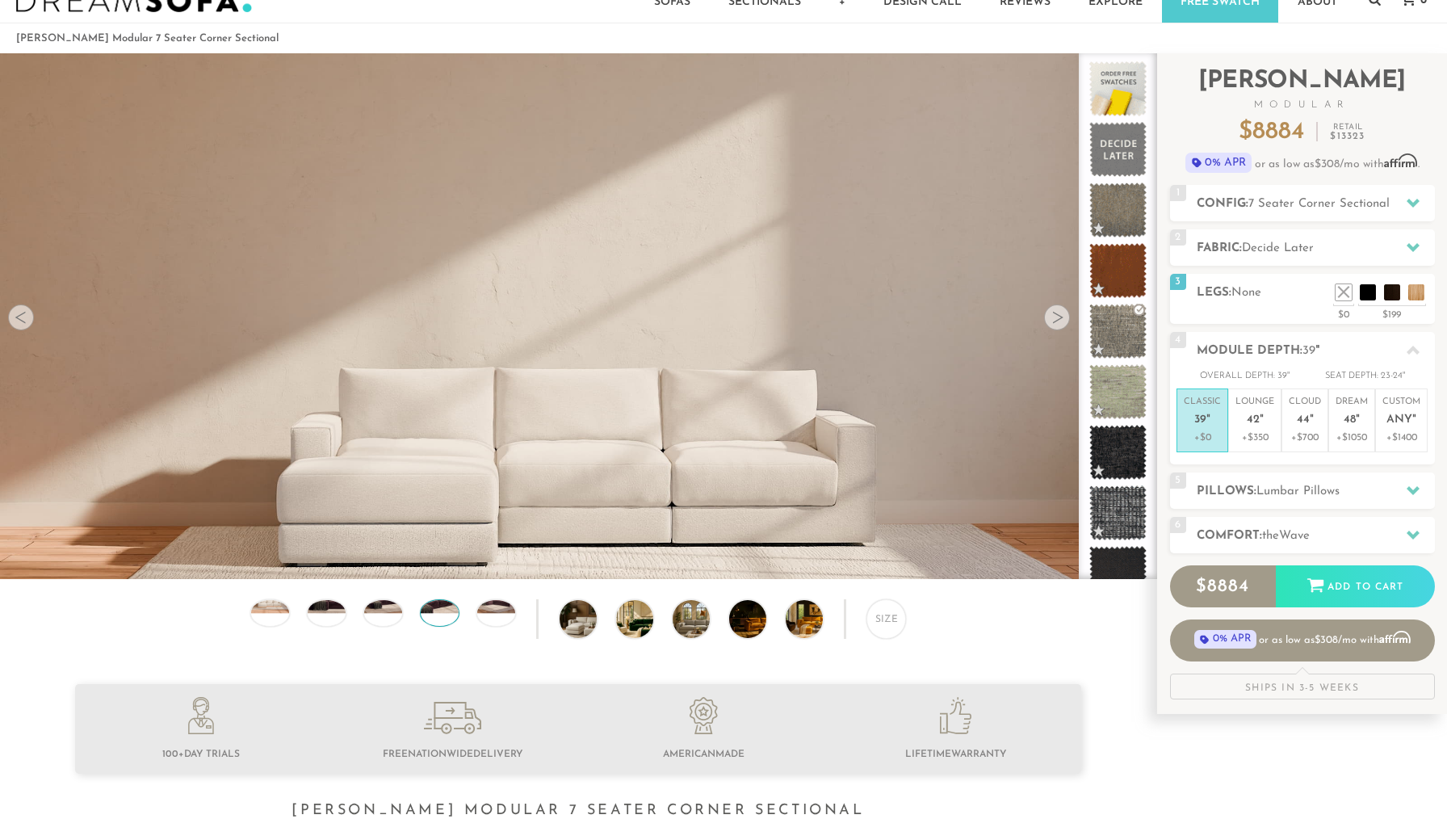
click at [435, 608] on img at bounding box center [440, 600] width 45 height 25
click at [510, 606] on img at bounding box center [496, 600] width 45 height 25
click at [589, 618] on img at bounding box center [593, 619] width 67 height 38
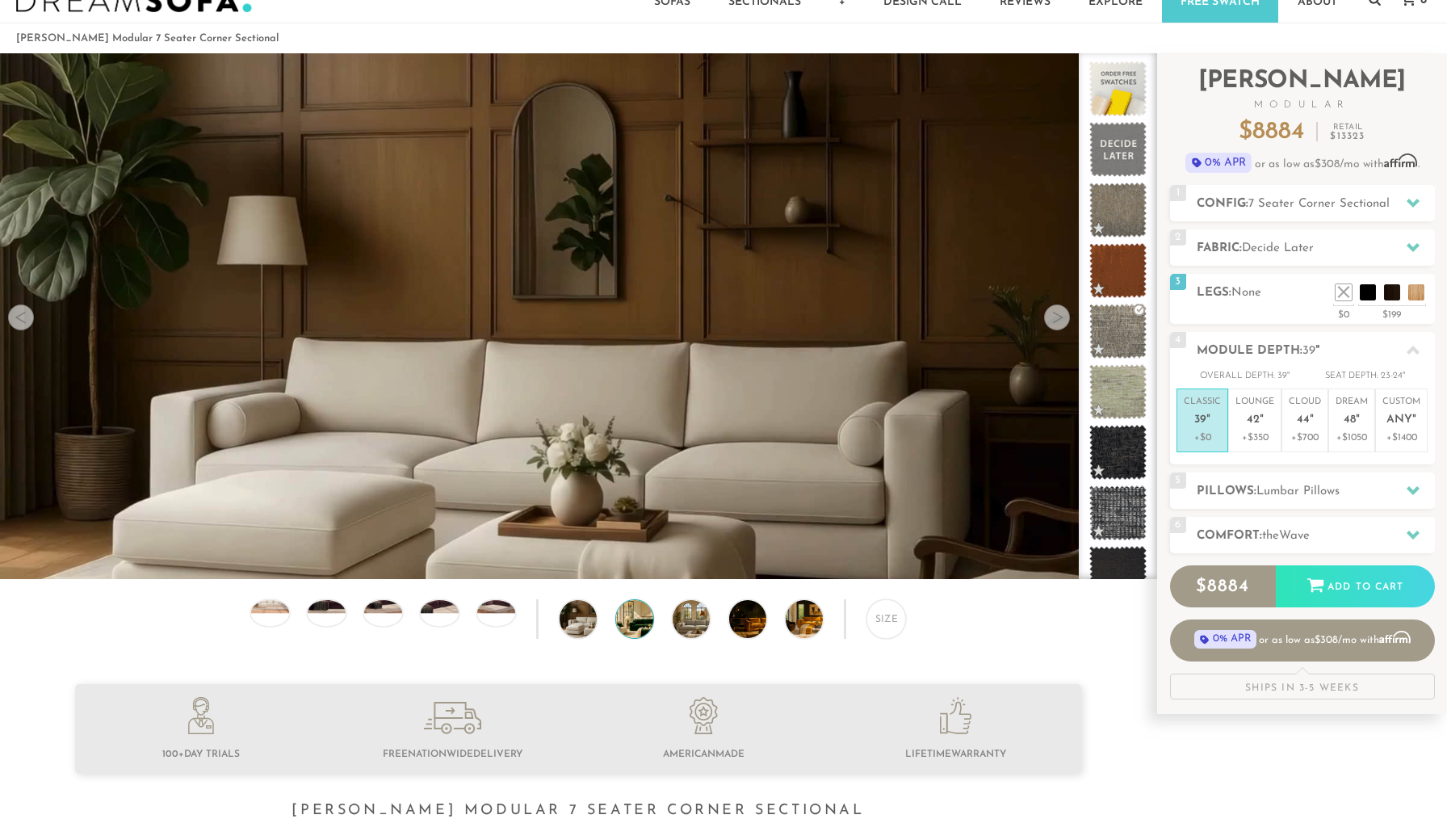
click at [638, 618] on img at bounding box center [649, 619] width 67 height 38
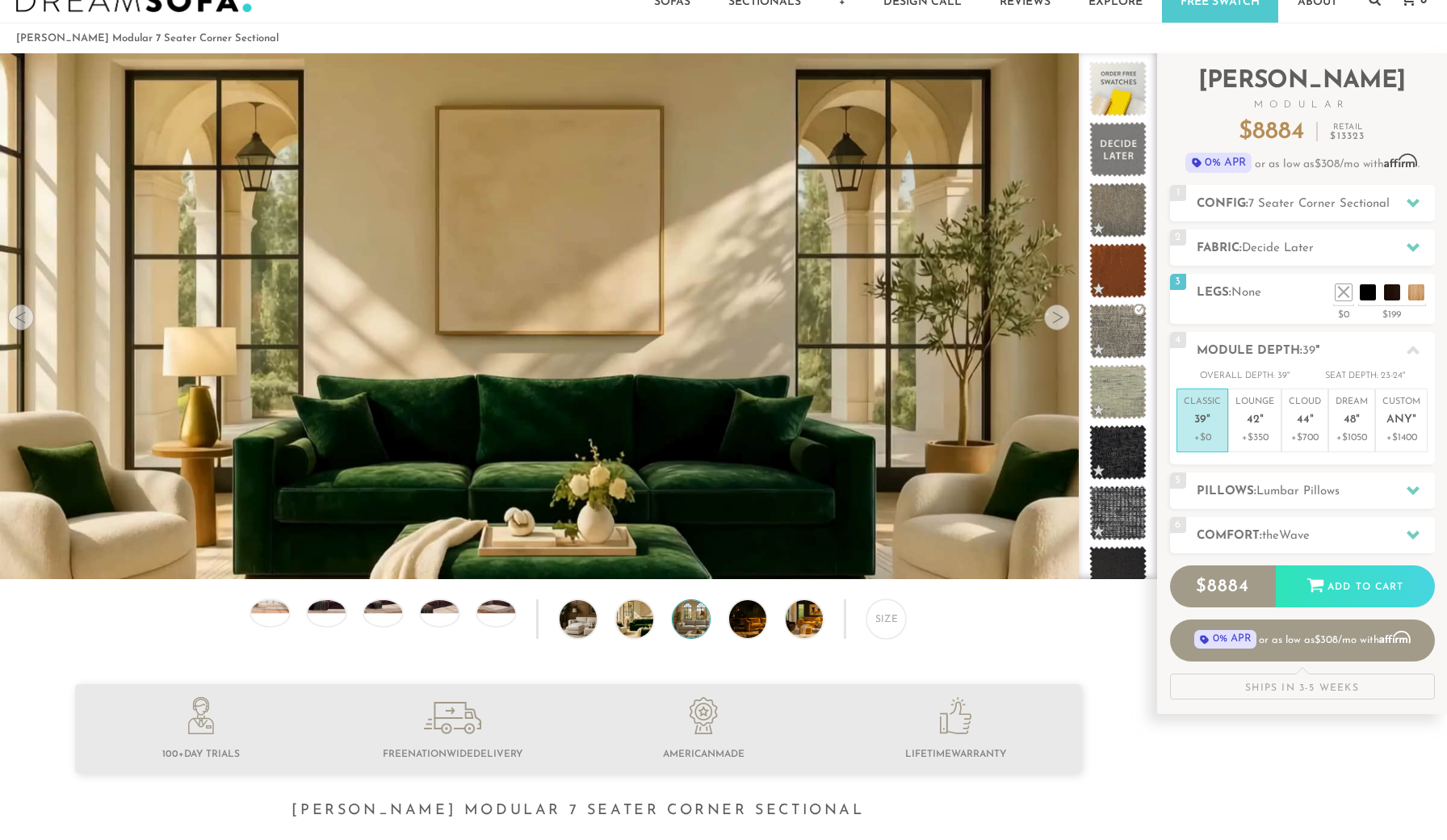
click at [685, 619] on img at bounding box center [706, 619] width 67 height 38
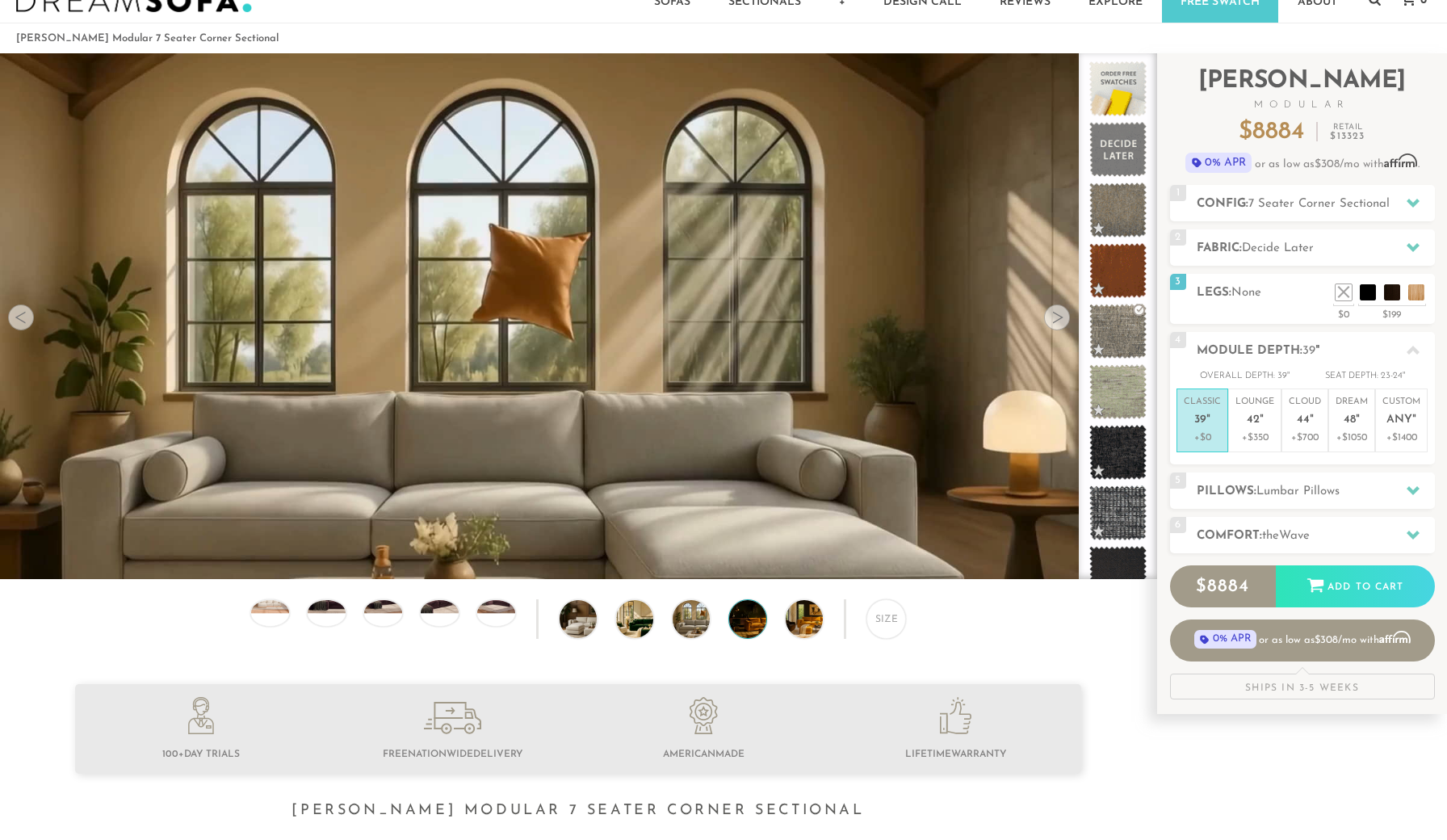
click at [755, 627] on img at bounding box center [763, 619] width 67 height 38
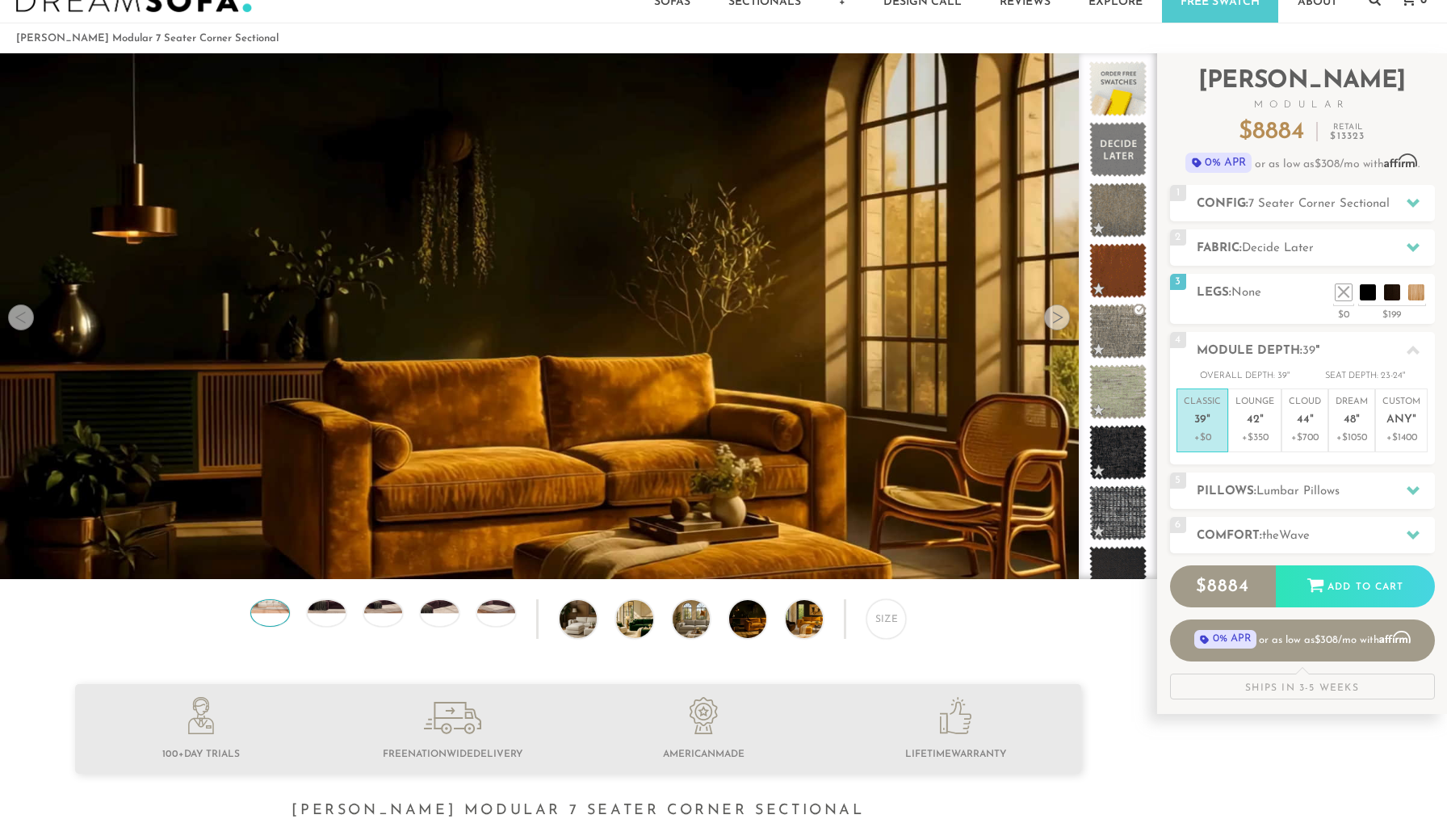
click at [272, 607] on img at bounding box center [270, 600] width 45 height 25
click at [1259, 427] on p "Lounge 42 "" at bounding box center [1255, 413] width 39 height 35
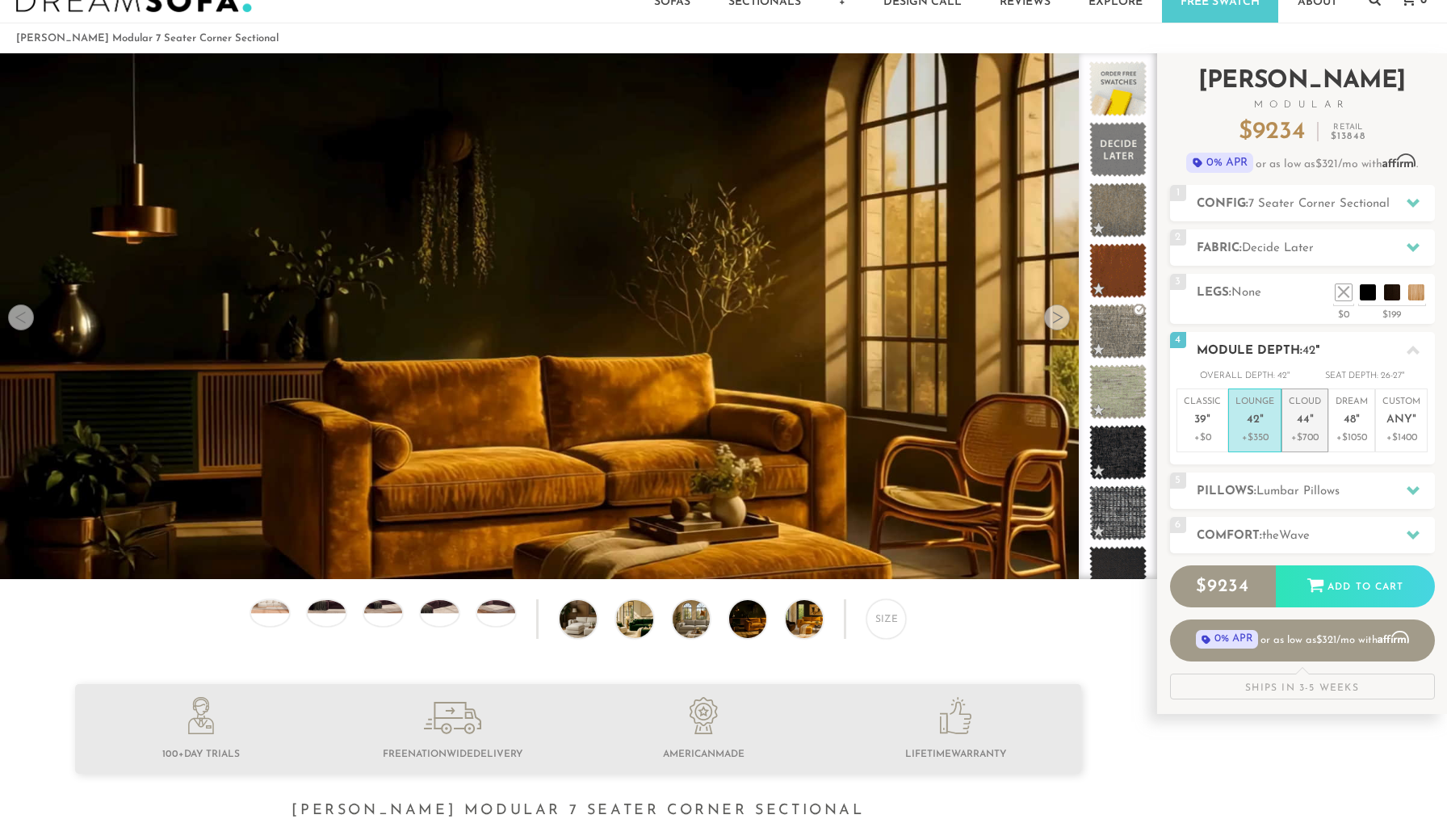
click at [1306, 418] on span "44" at bounding box center [1303, 420] width 13 height 14
click at [1282, 474] on div "5 Pillows: [MEDICAL_DATA] Pillows" at bounding box center [1302, 491] width 265 height 37
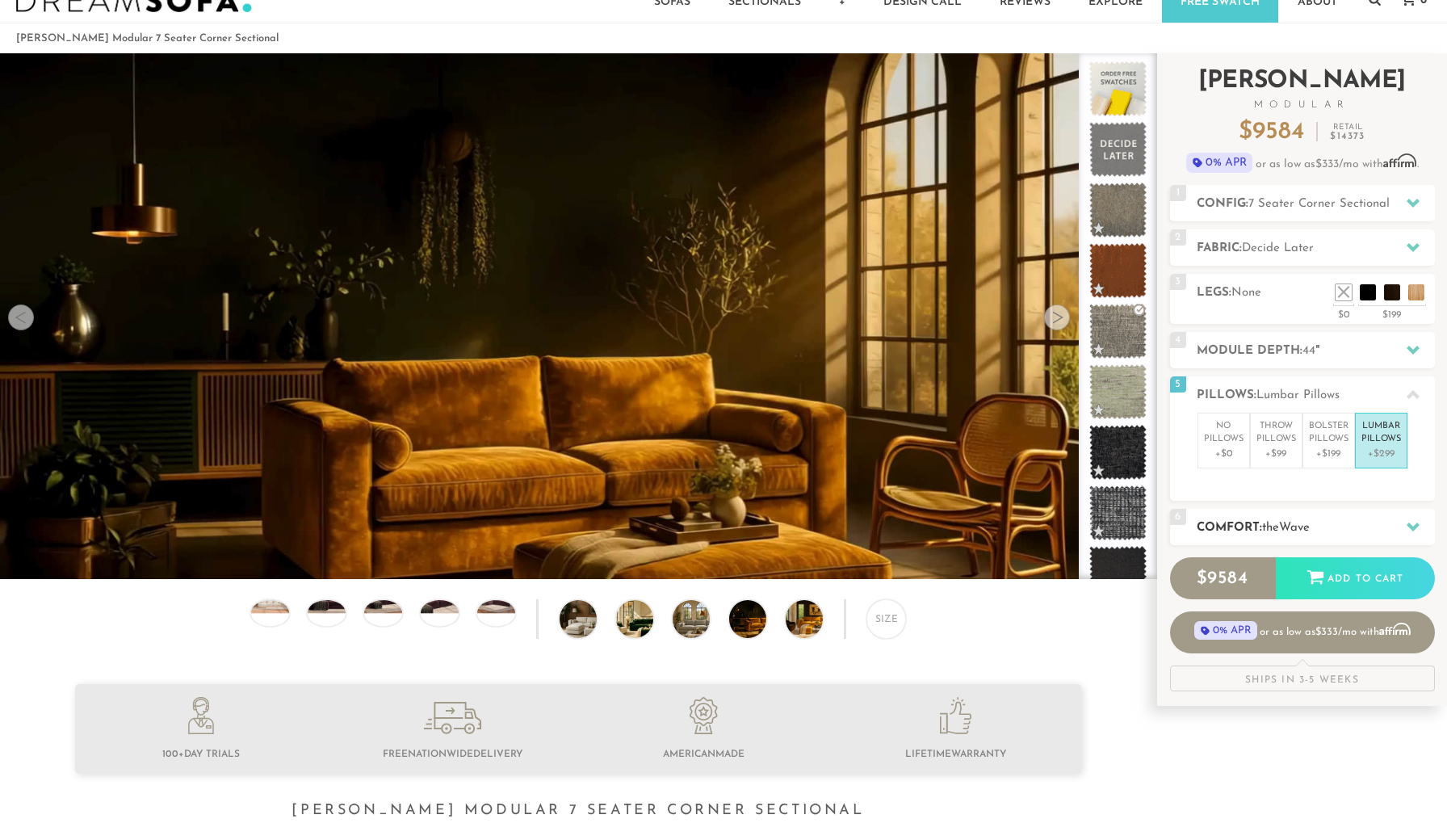
click at [1257, 515] on div "6 Comfort: the Wave medium" at bounding box center [1302, 527] width 265 height 37
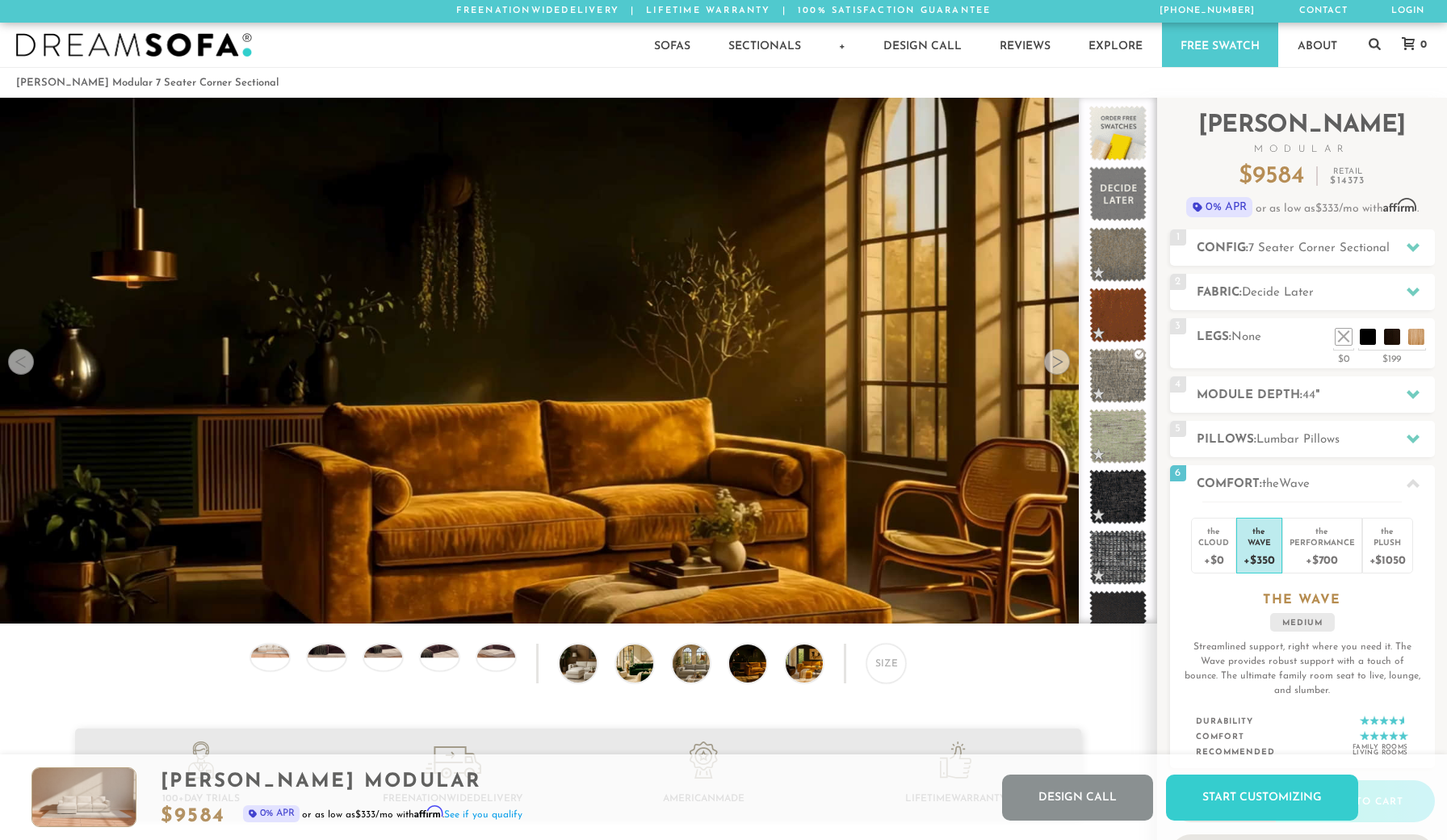
scroll to position [0, 0]
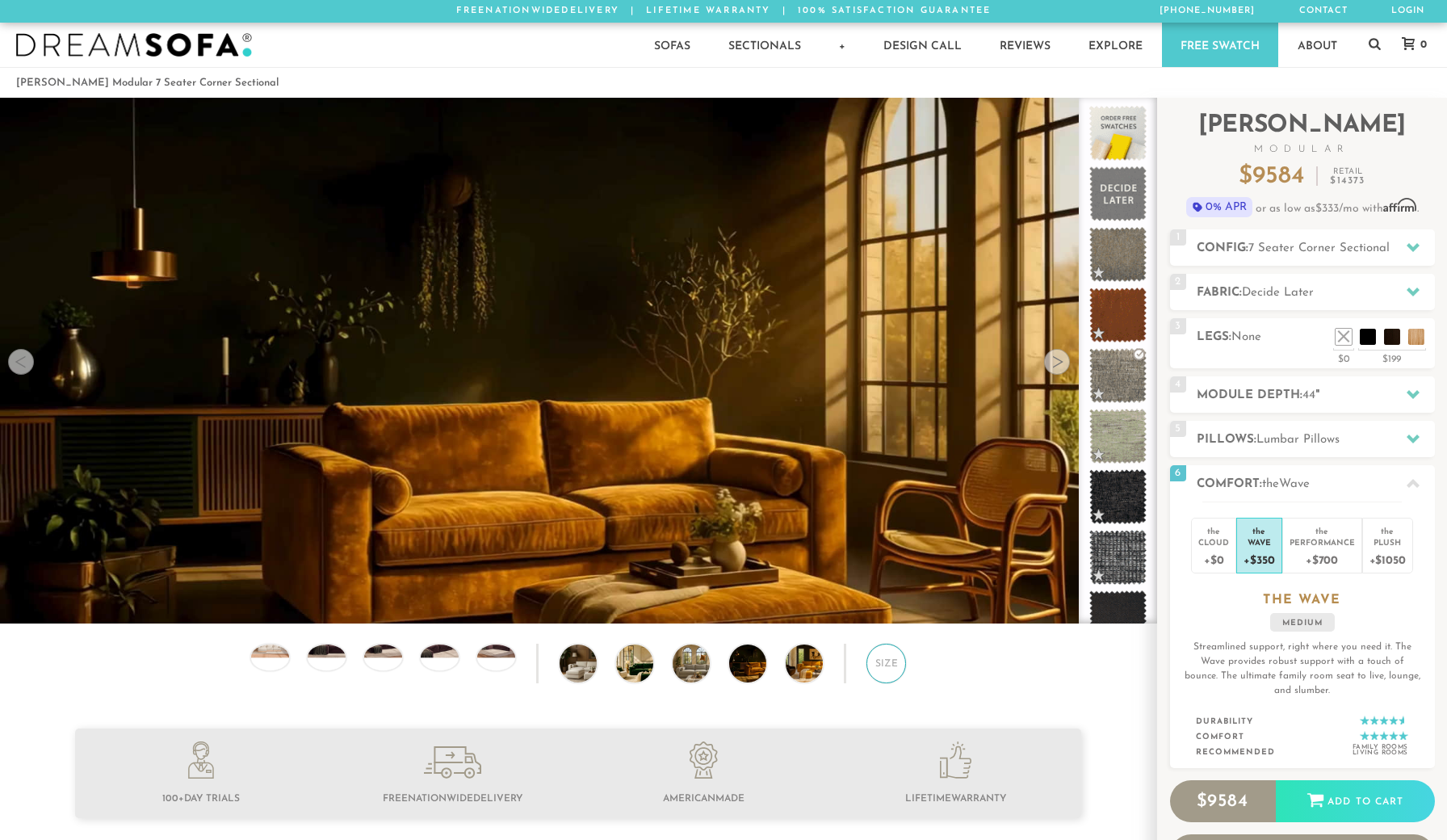
click at [888, 674] on div "Size" at bounding box center [885, 662] width 39 height 39
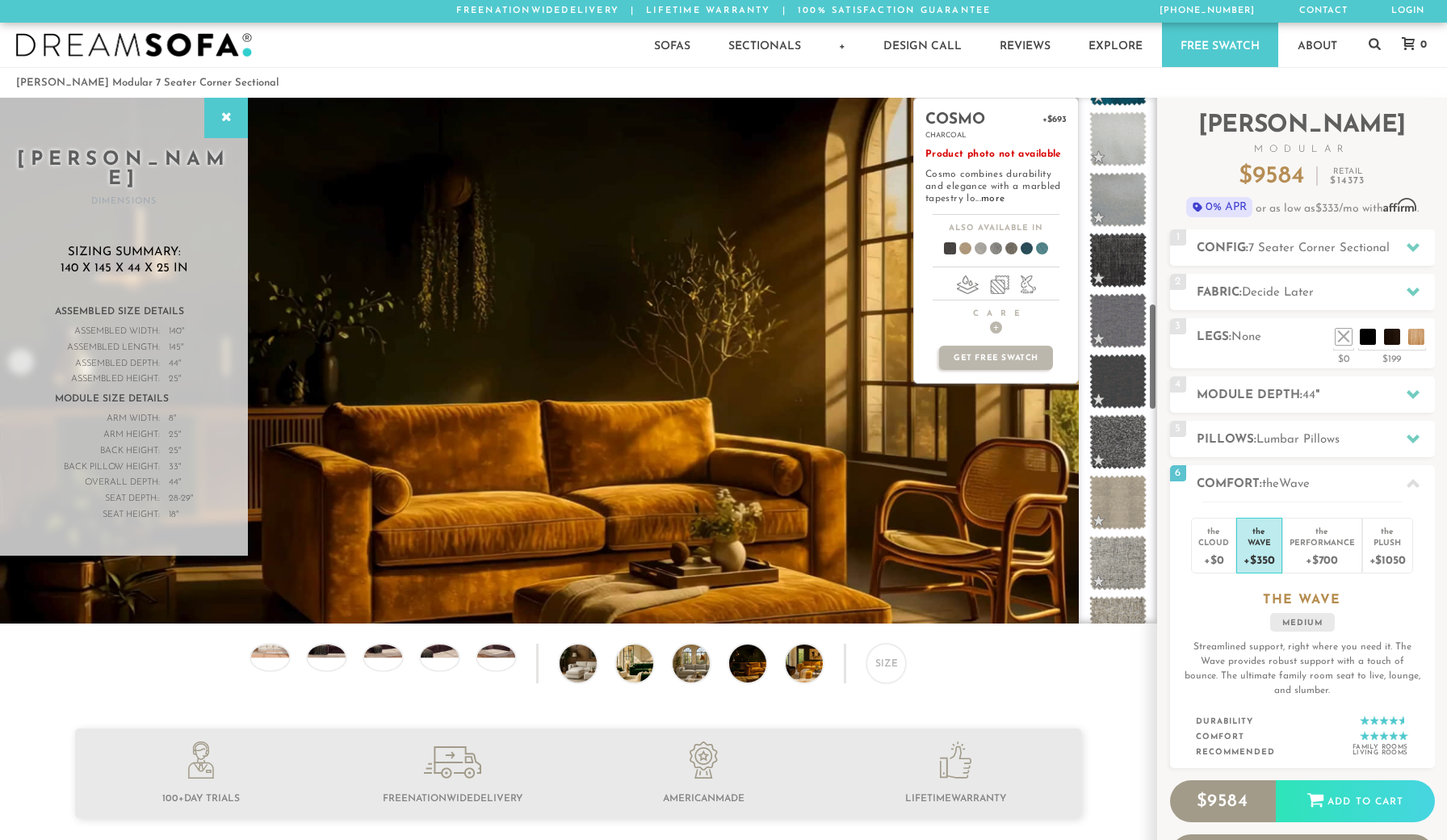
scroll to position [997, 0]
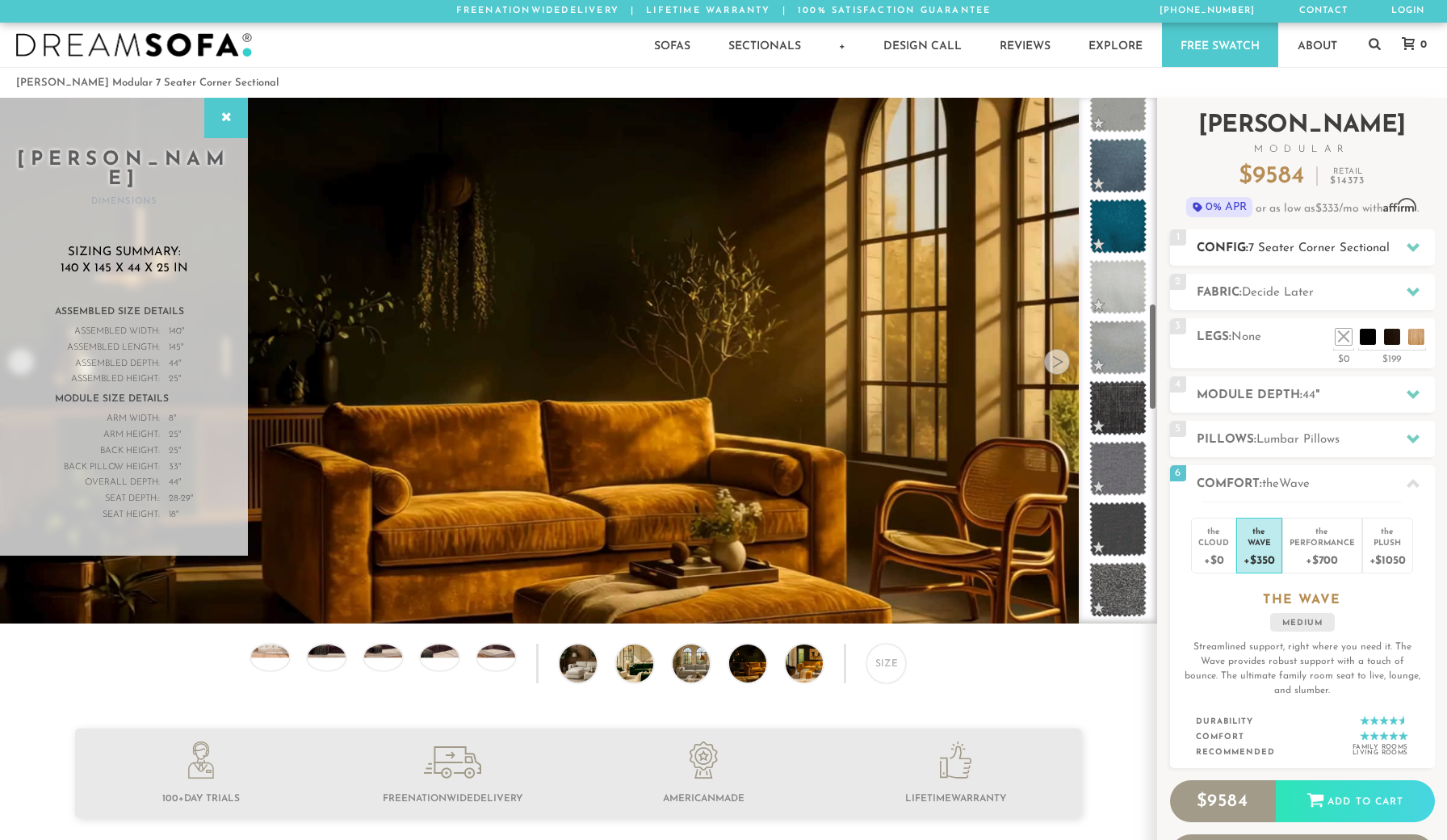
click at [1316, 245] on span "7 Seater Corner Sectional" at bounding box center [1319, 248] width 141 height 12
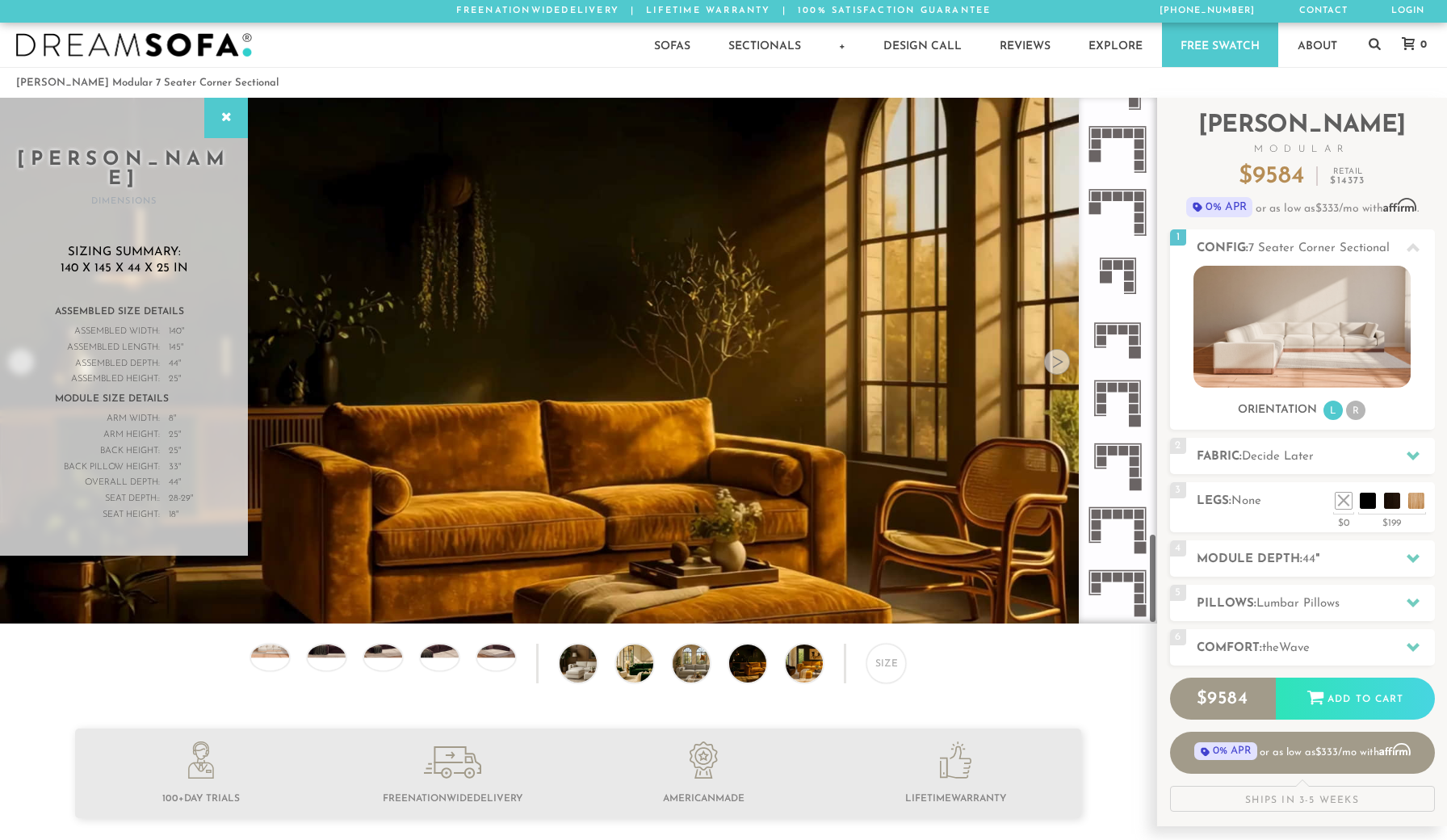
scroll to position [0, 0]
click at [1115, 448] on rect at bounding box center [1113, 450] width 10 height 10
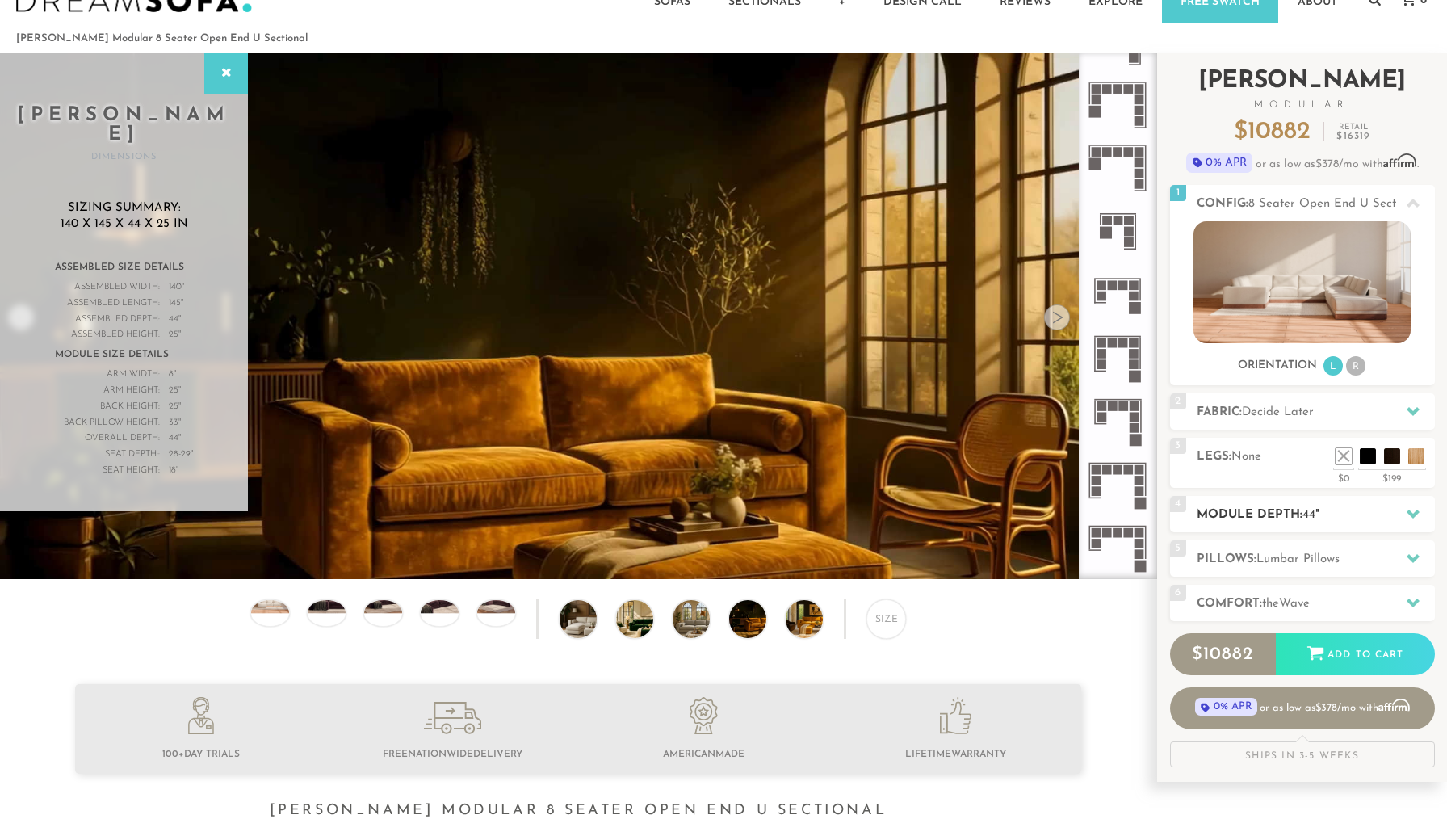
scroll to position [46, 0]
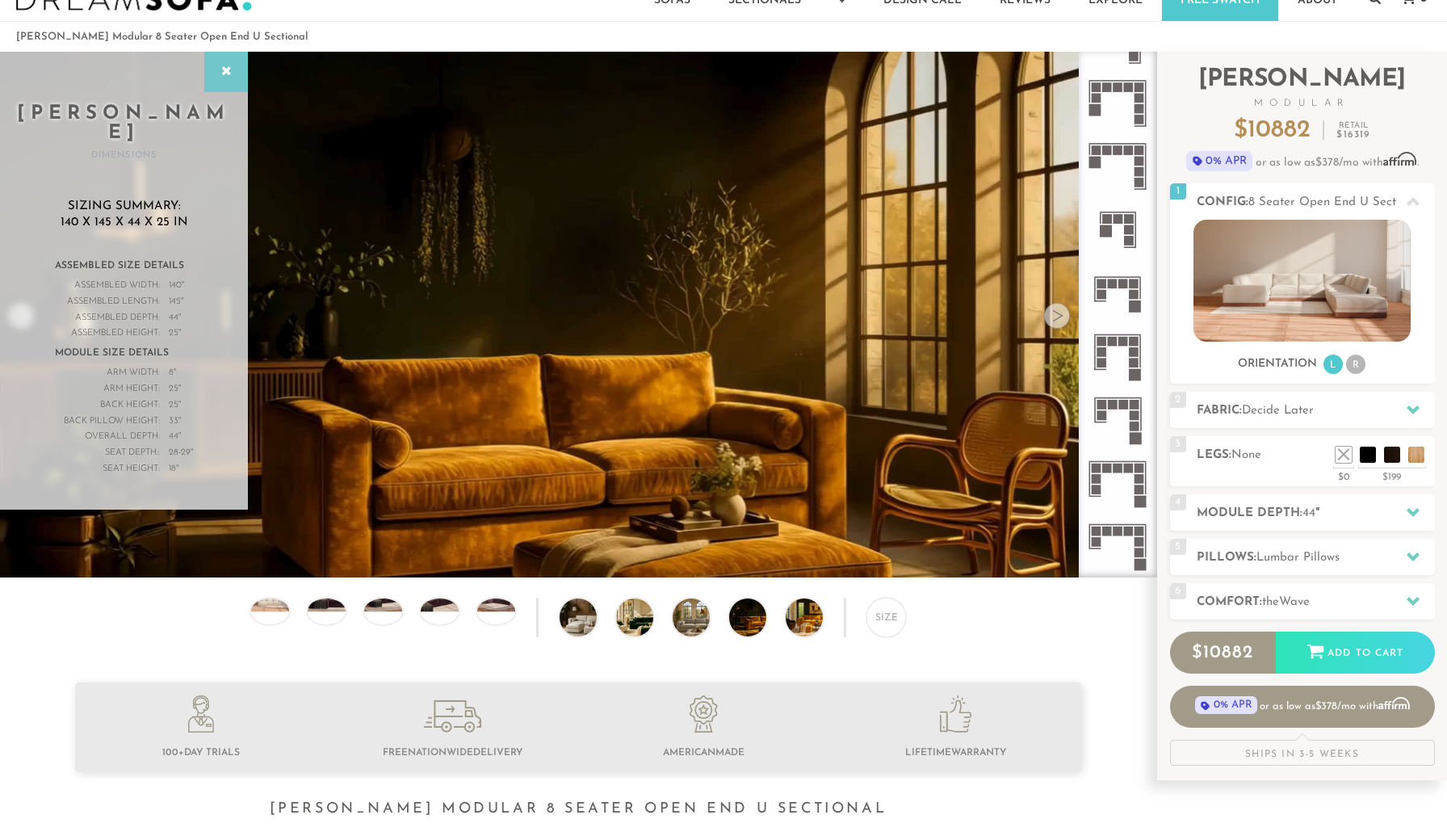
click at [222, 68] on icon at bounding box center [225, 71] width 17 height 13
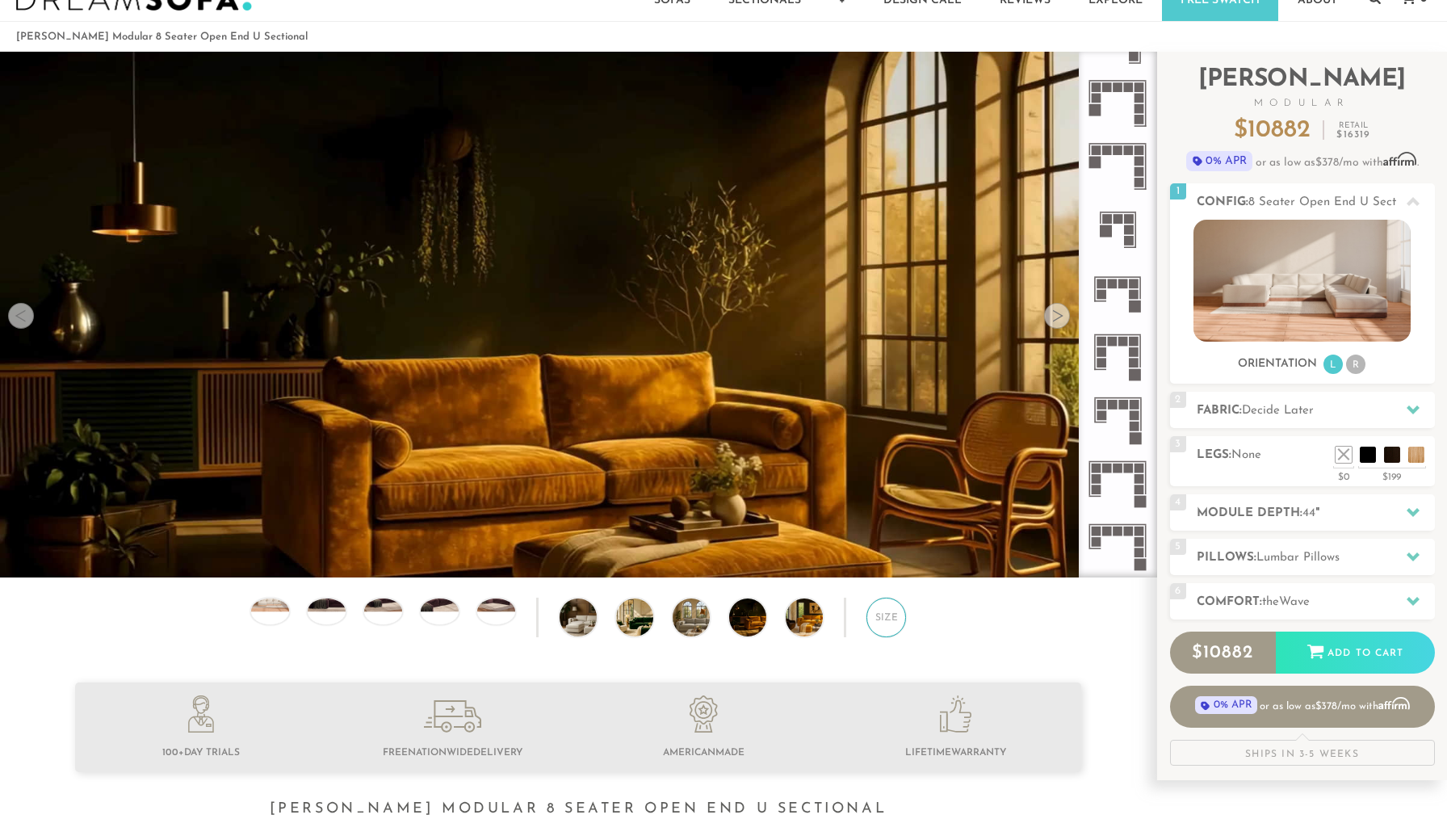
click at [878, 608] on div "Size" at bounding box center [885, 616] width 39 height 39
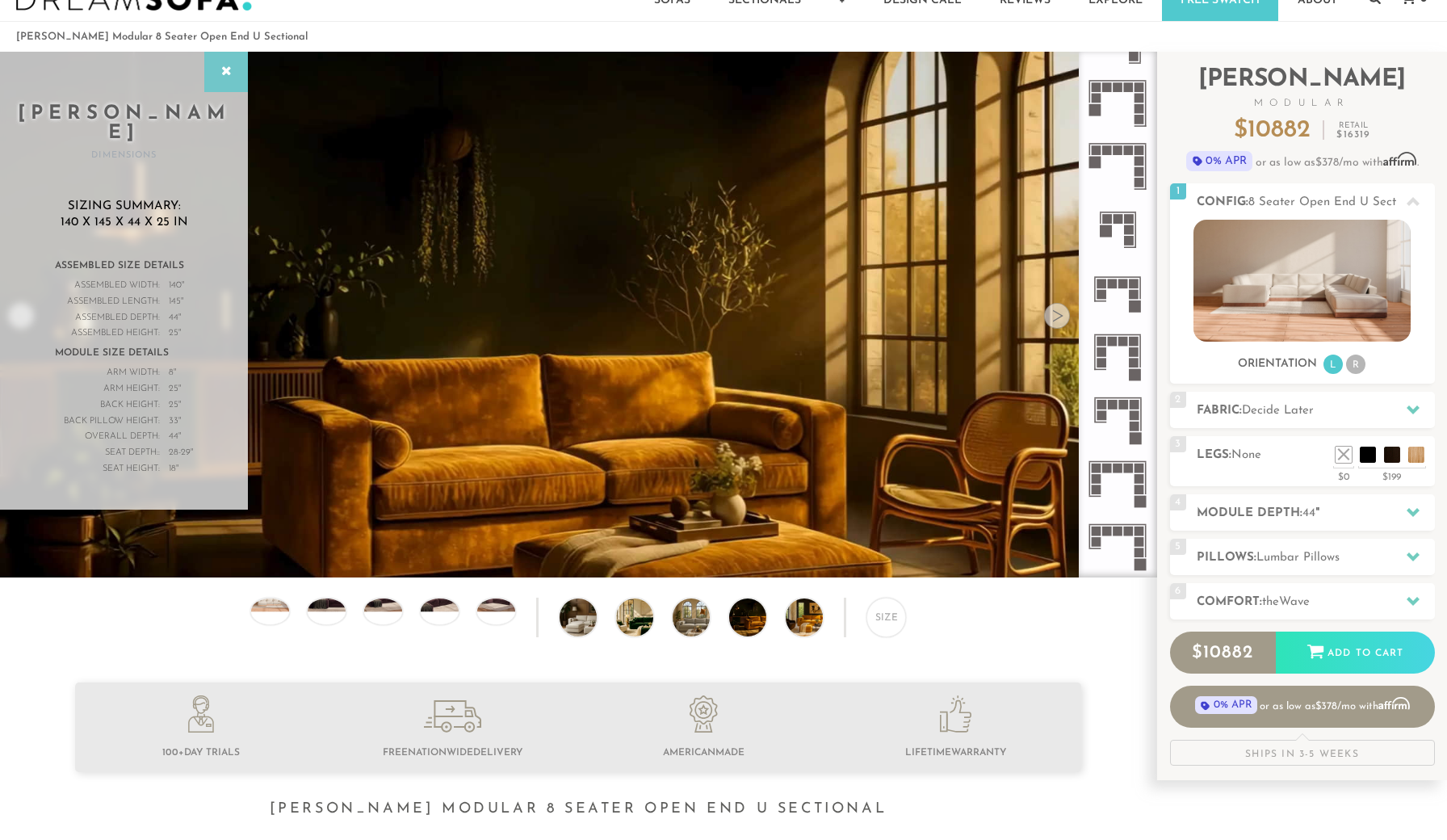
click at [227, 65] on icon at bounding box center [225, 71] width 17 height 13
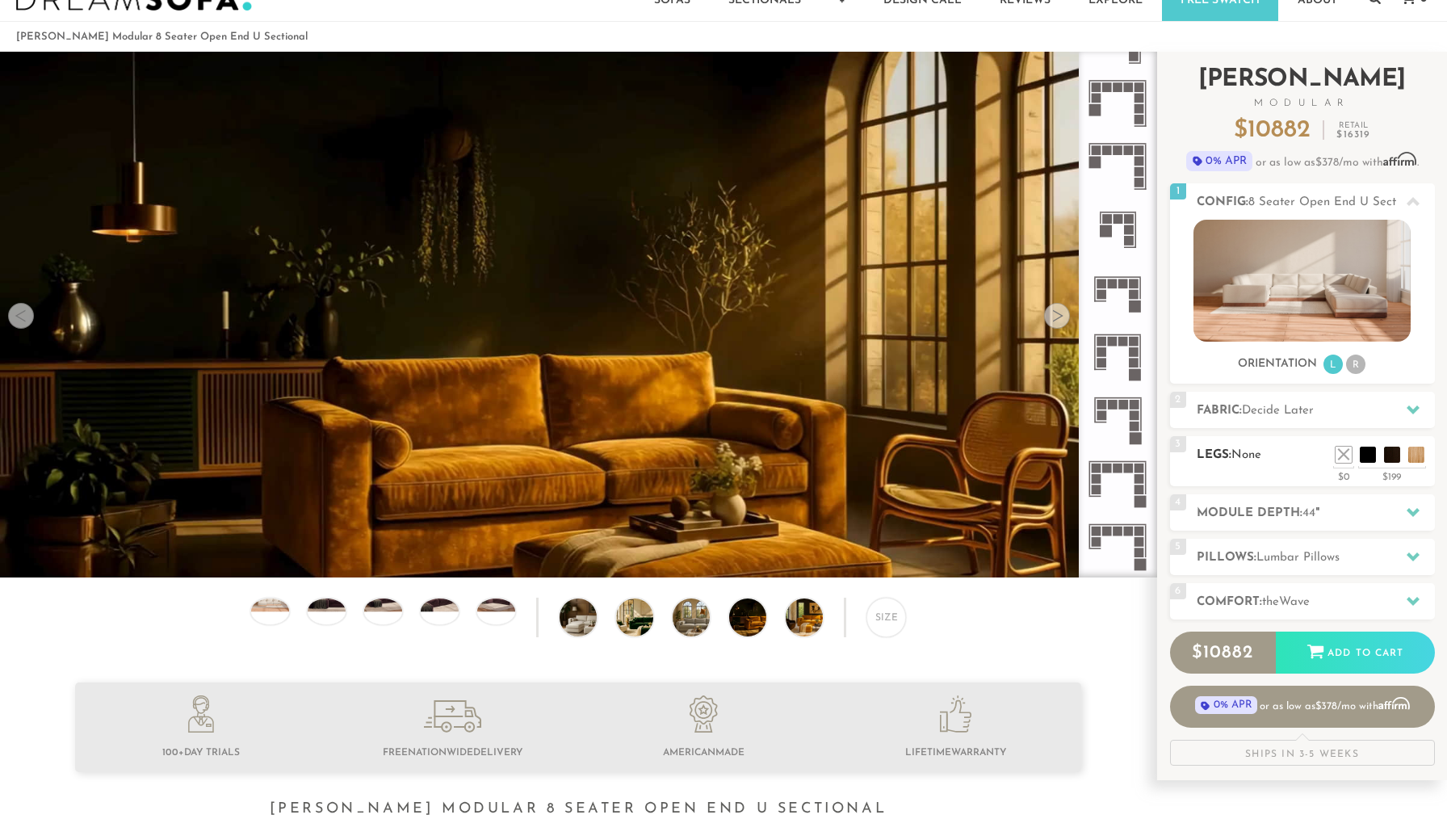
click at [1246, 453] on span "None" at bounding box center [1246, 455] width 30 height 12
click at [1248, 511] on h2 "Module Depth: 44 "" at bounding box center [1316, 513] width 239 height 18
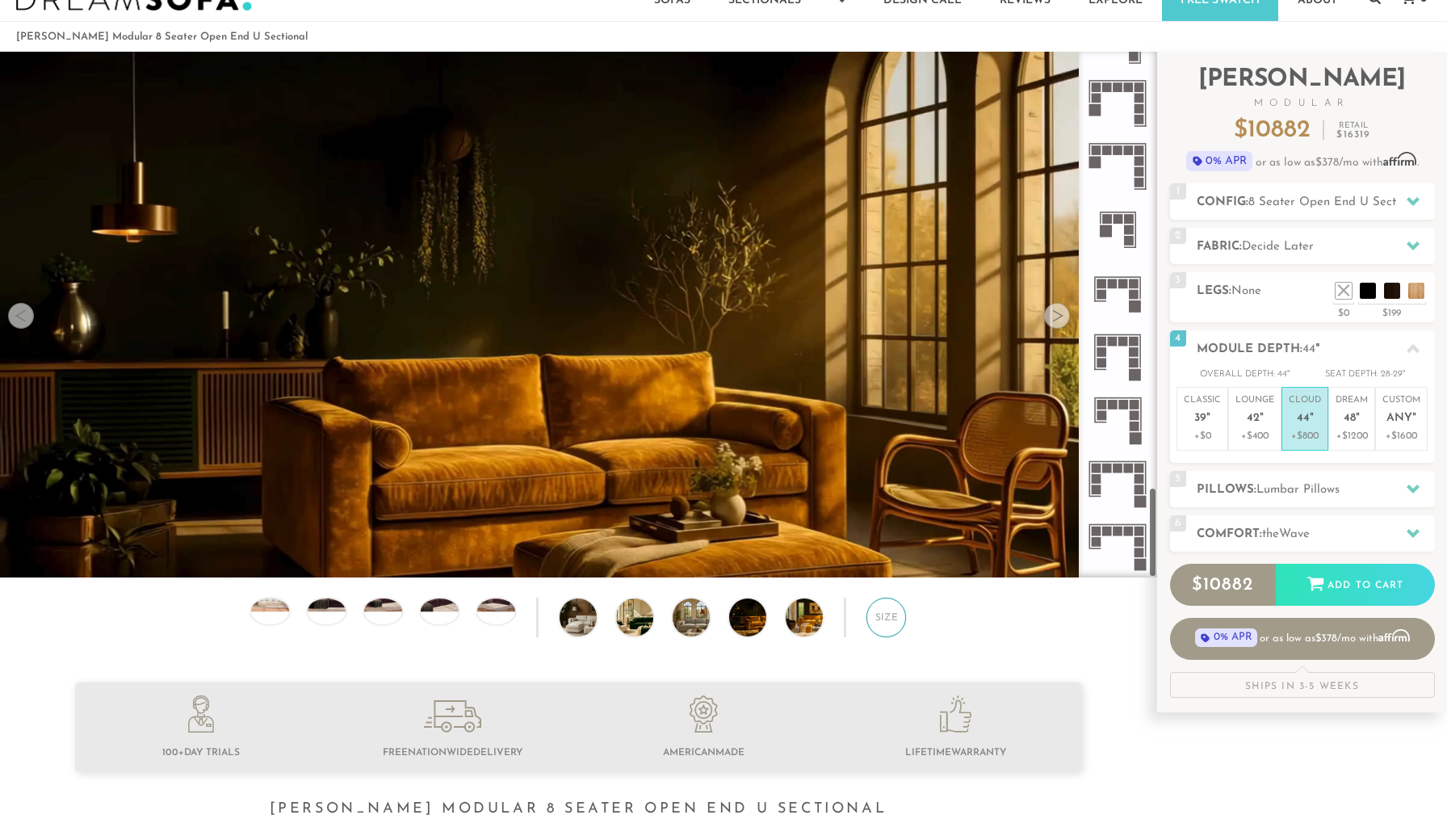
click at [885, 616] on div "Size" at bounding box center [885, 616] width 39 height 39
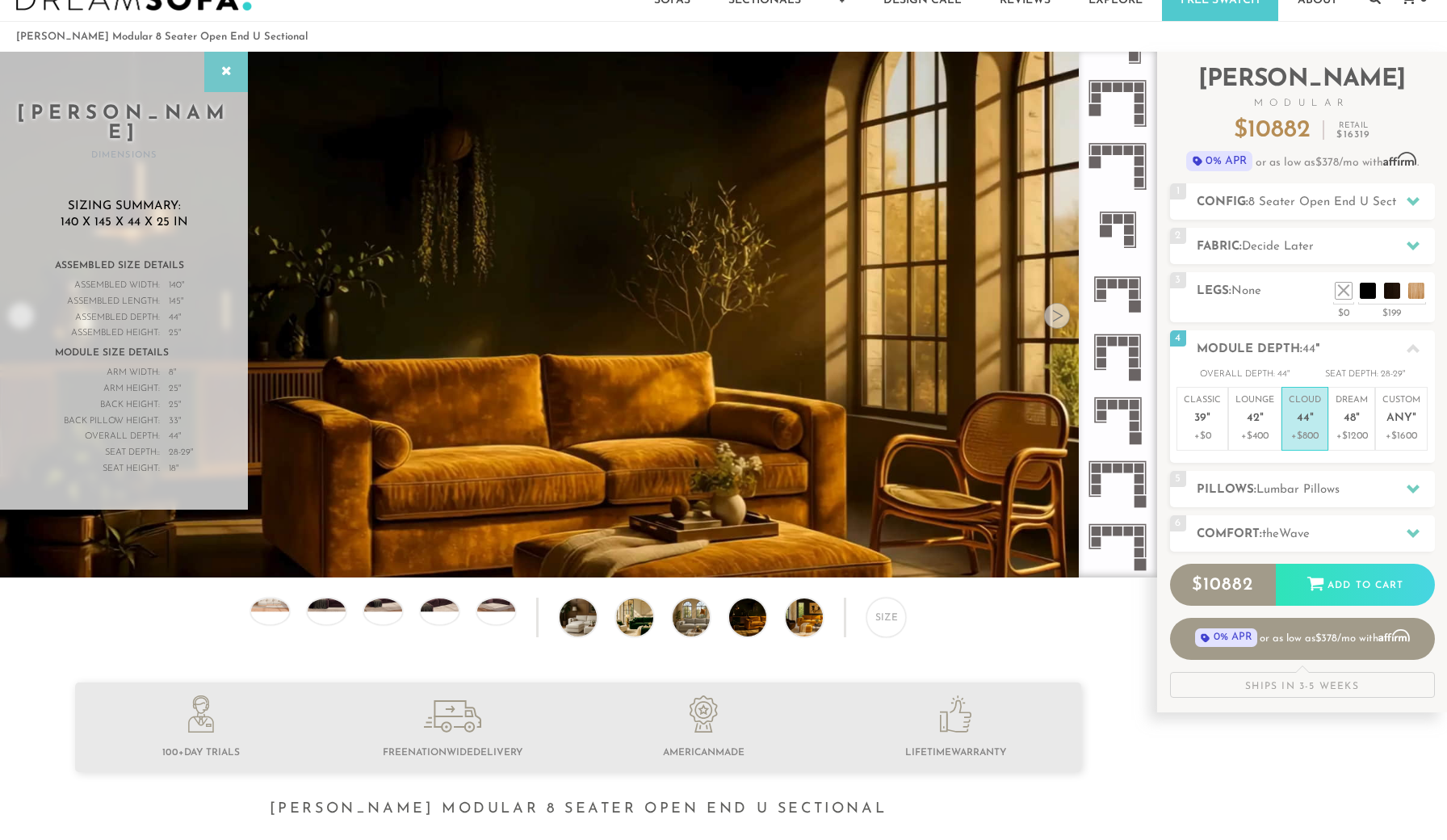
click at [223, 70] on icon at bounding box center [225, 71] width 17 height 13
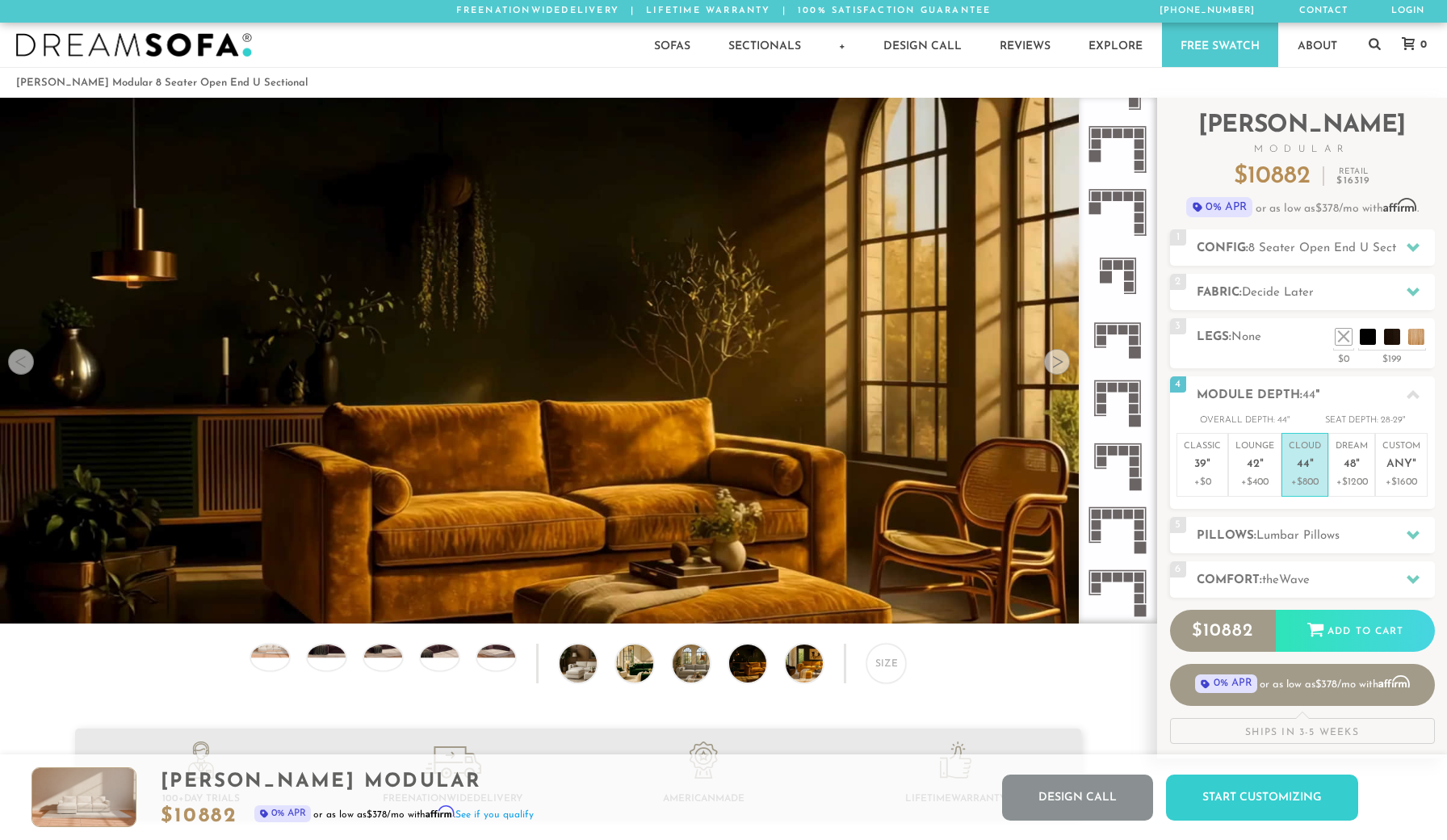
scroll to position [0, 0]
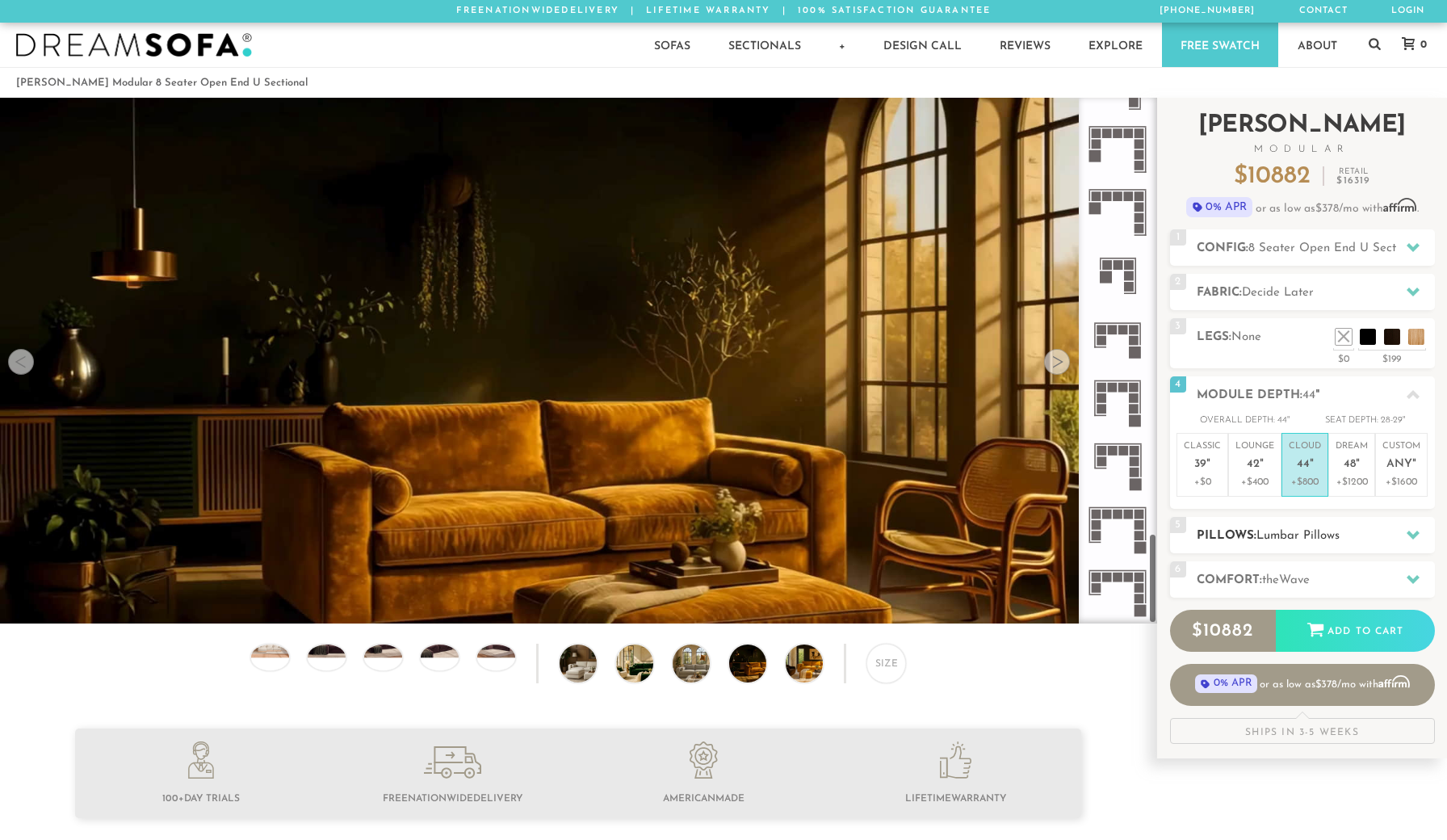
click at [1240, 530] on h2 "Pillows: [MEDICAL_DATA] Pillows" at bounding box center [1316, 535] width 239 height 18
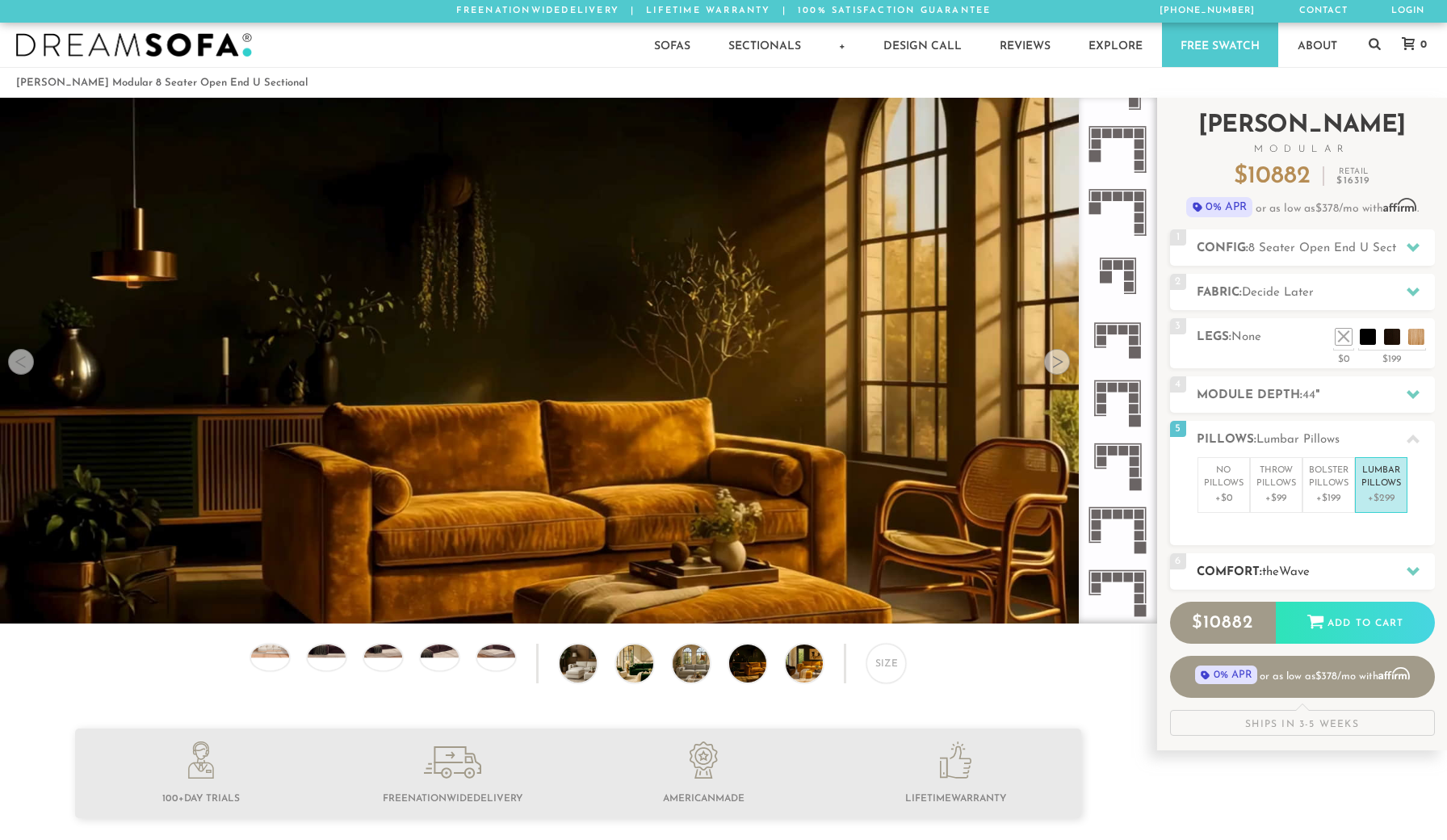
click at [1248, 562] on h2 "Comfort: the Wave" at bounding box center [1316, 571] width 239 height 18
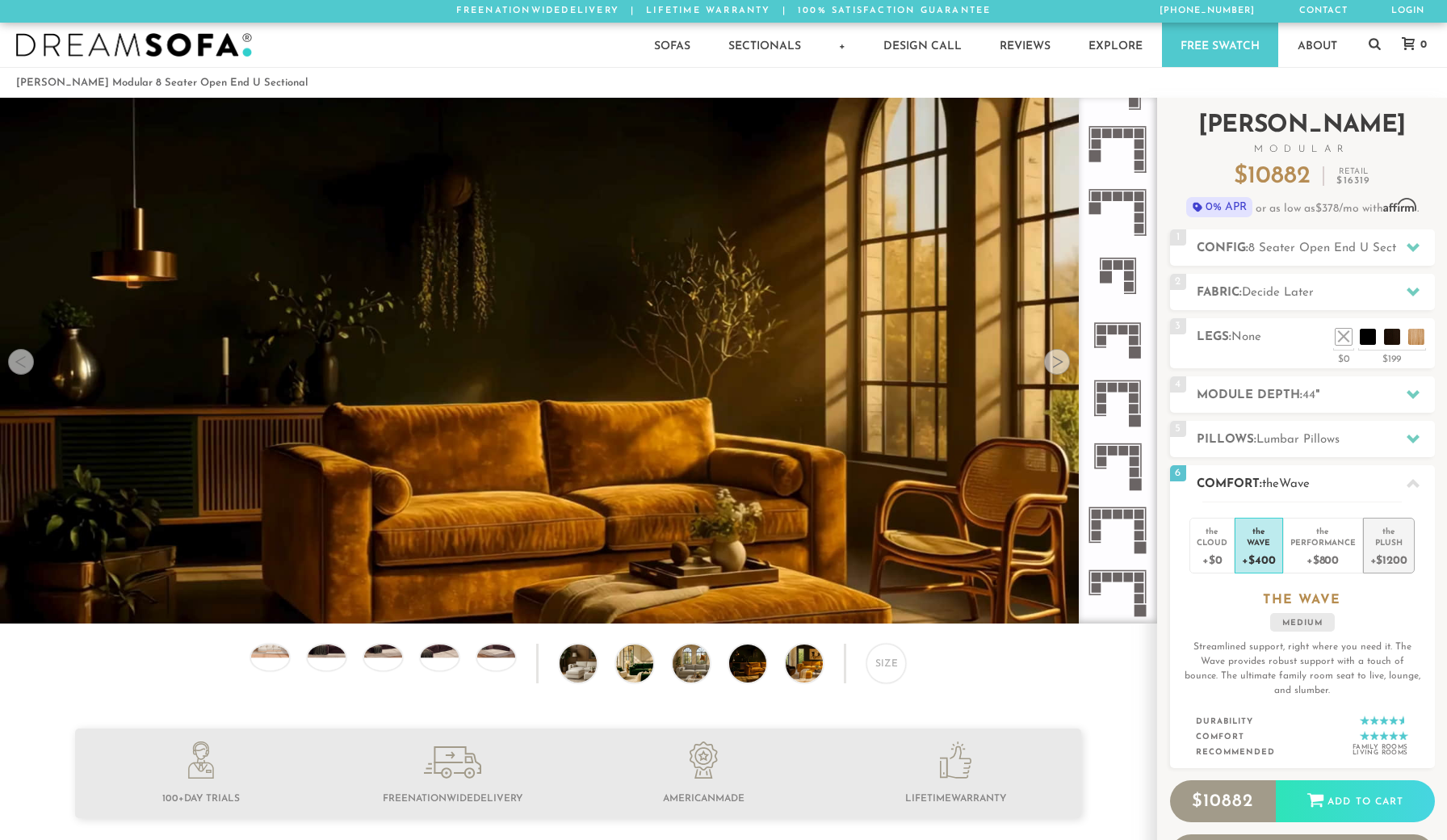
click at [1394, 544] on div "Plush" at bounding box center [1389, 541] width 37 height 11
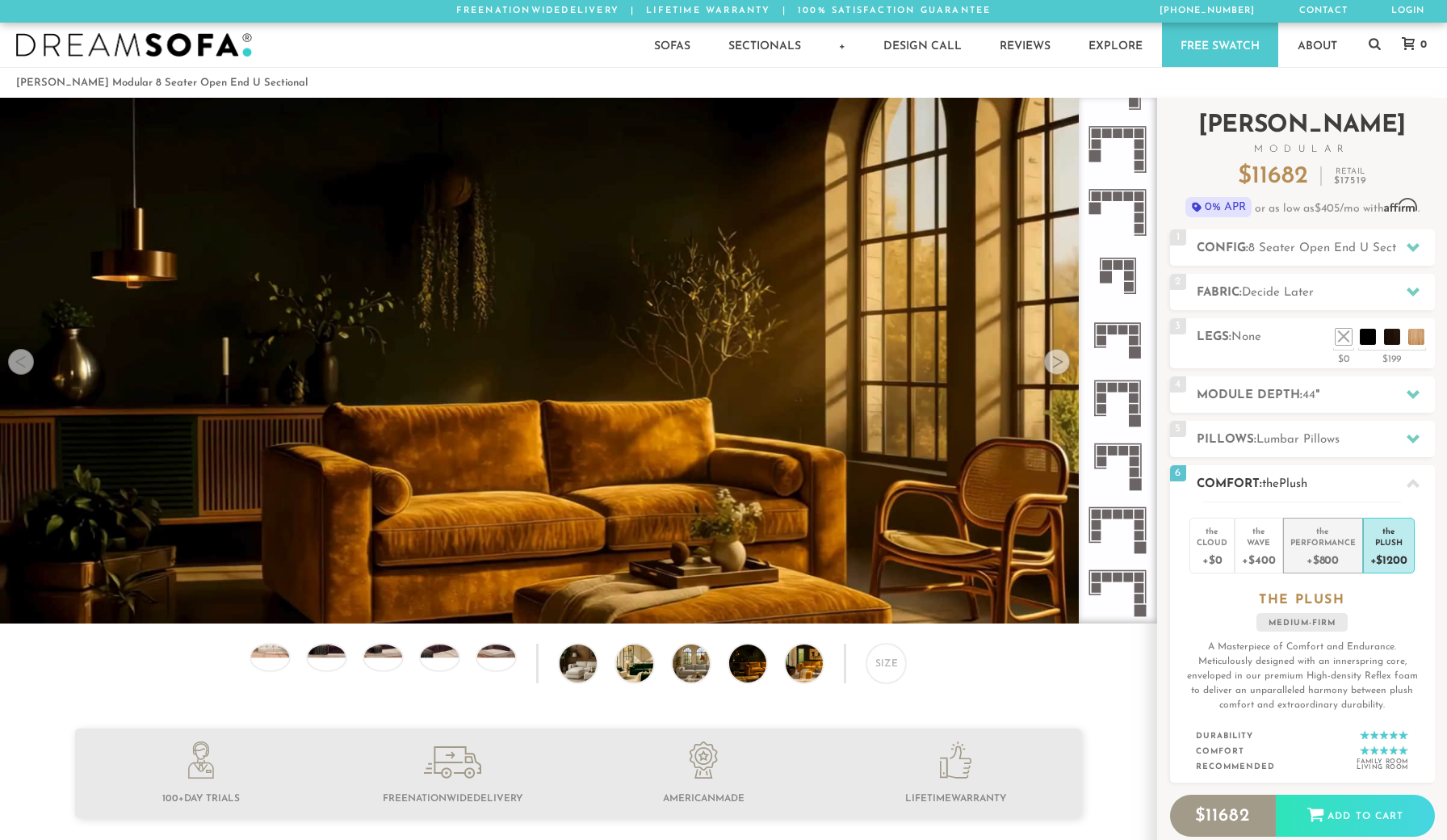
click at [1349, 530] on div "the" at bounding box center [1322, 528] width 65 height 17
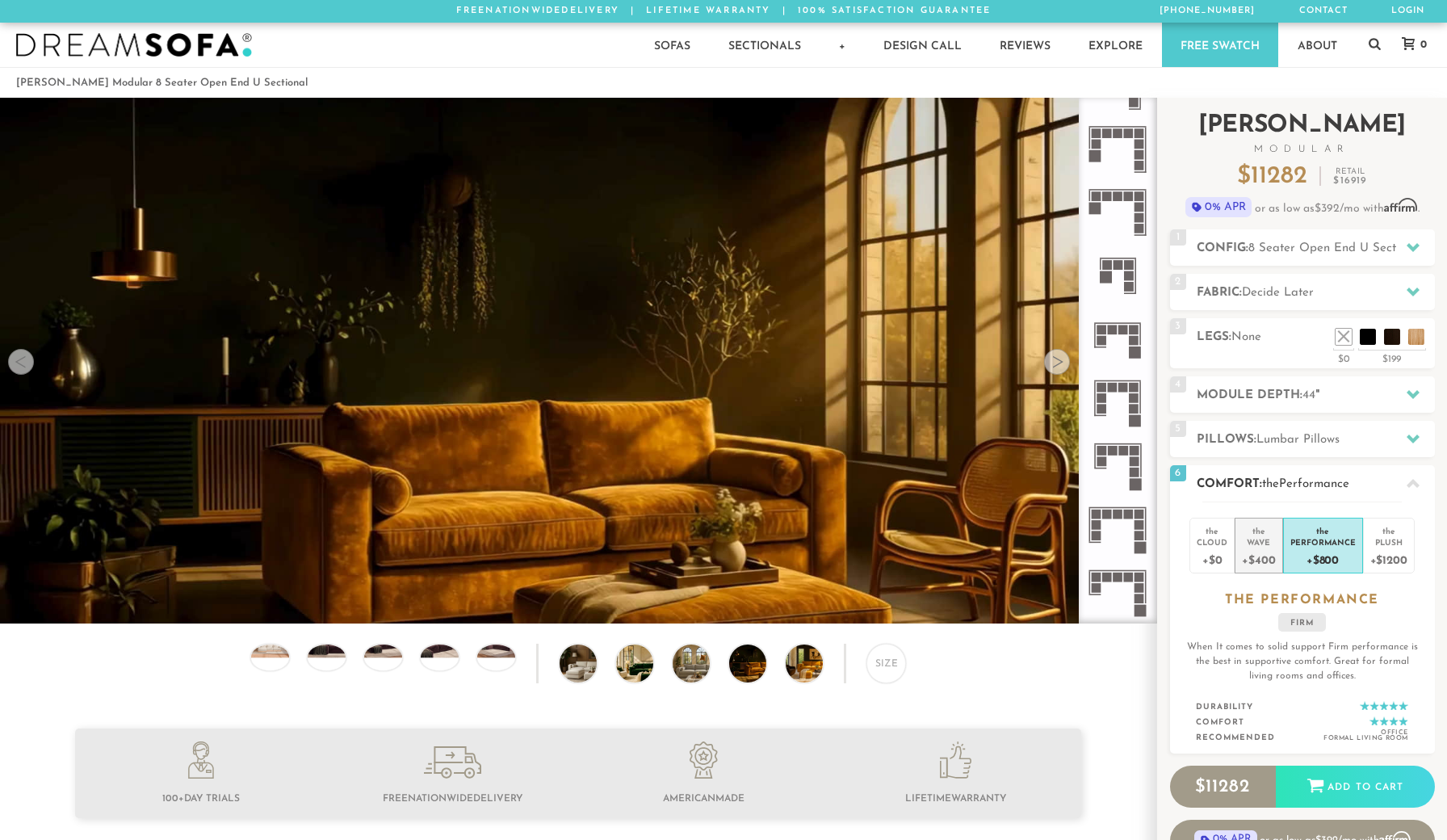
click at [1269, 538] on div "Wave" at bounding box center [1258, 541] width 33 height 11
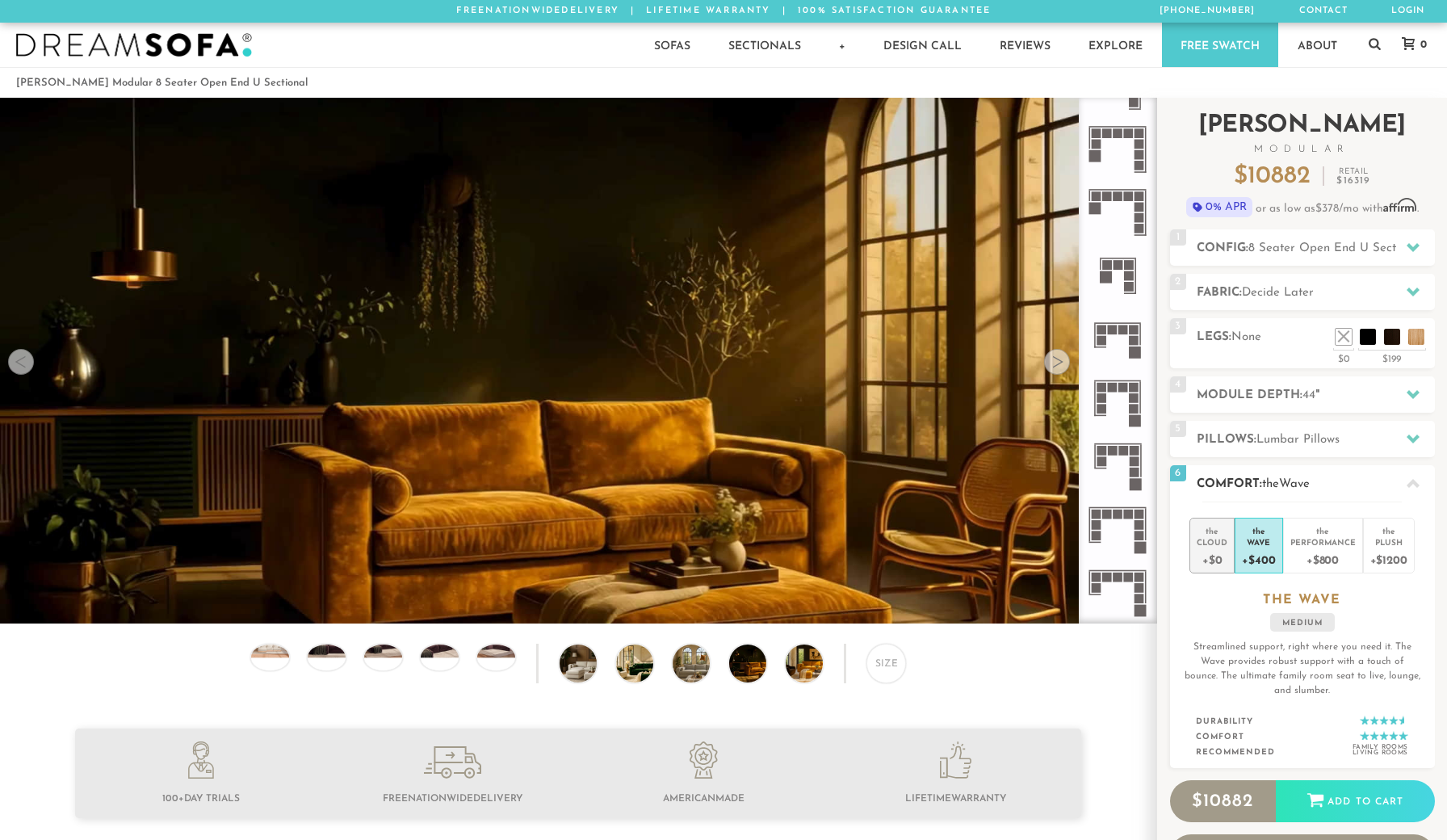
click at [1208, 536] on div "Cloud" at bounding box center [1212, 541] width 30 height 11
click at [1370, 552] on div "+$1200" at bounding box center [1389, 559] width 37 height 24
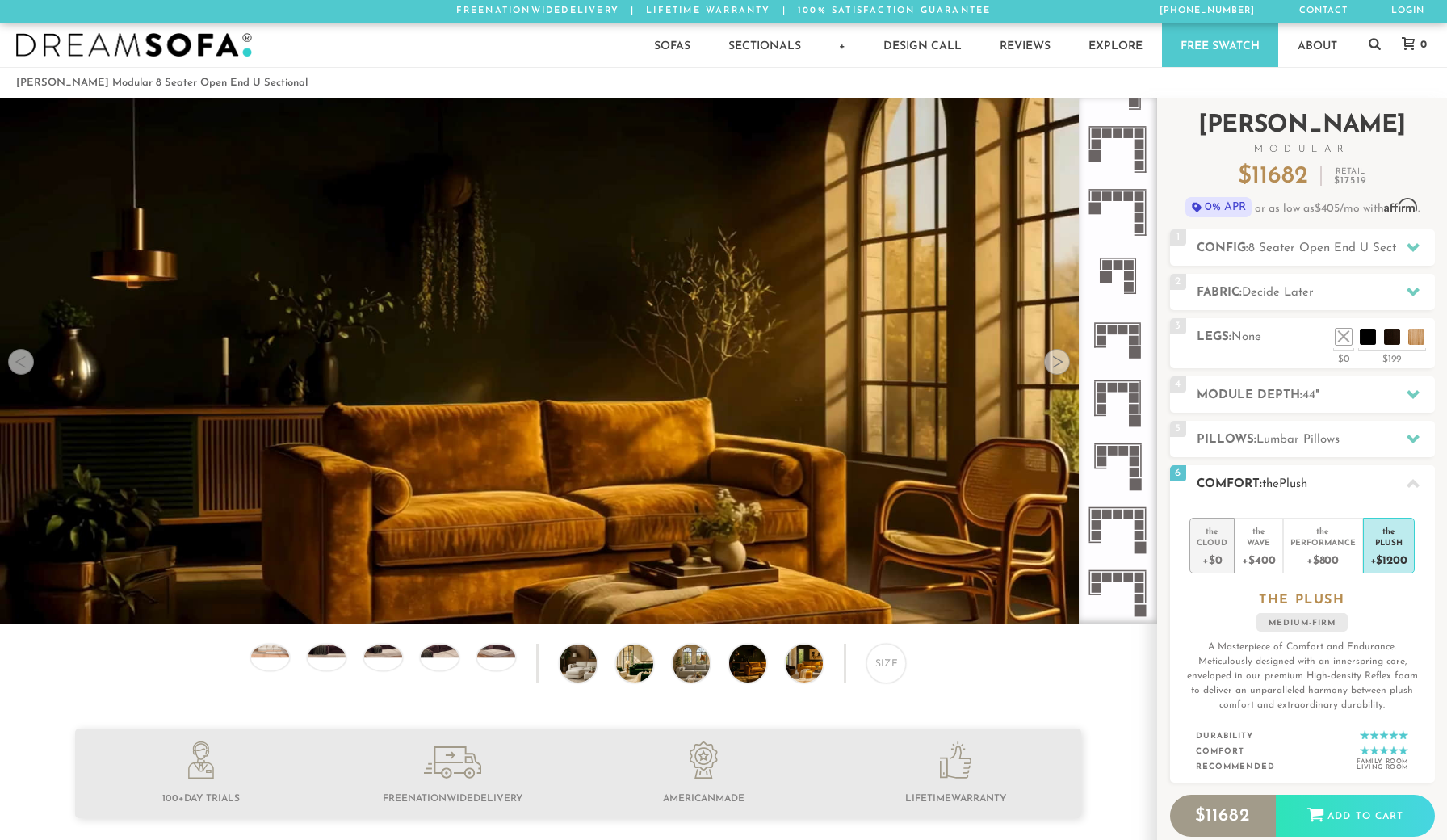
click at [1216, 539] on div "Cloud" at bounding box center [1212, 541] width 30 height 11
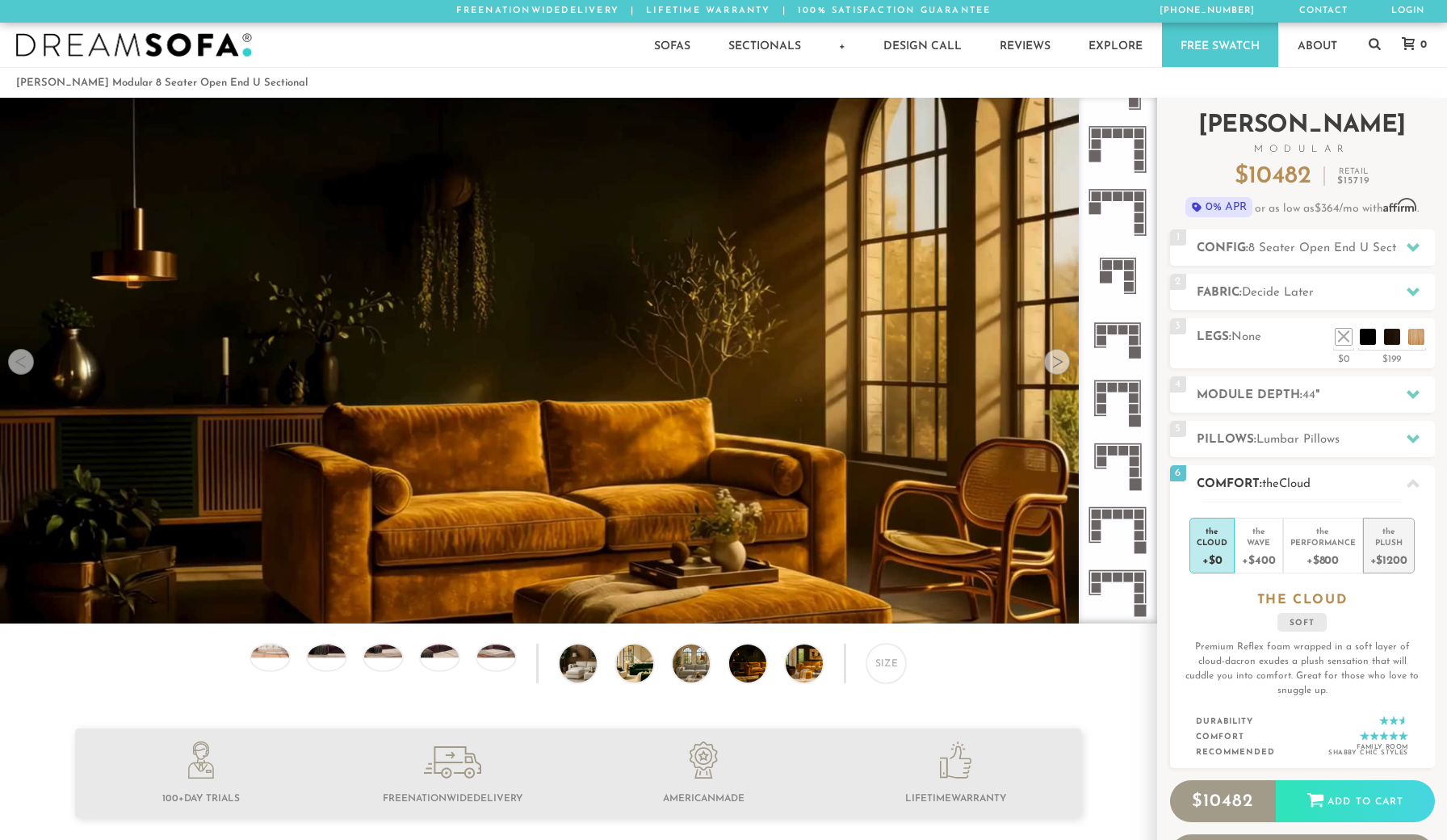
click at [1384, 527] on div "the" at bounding box center [1389, 528] width 37 height 17
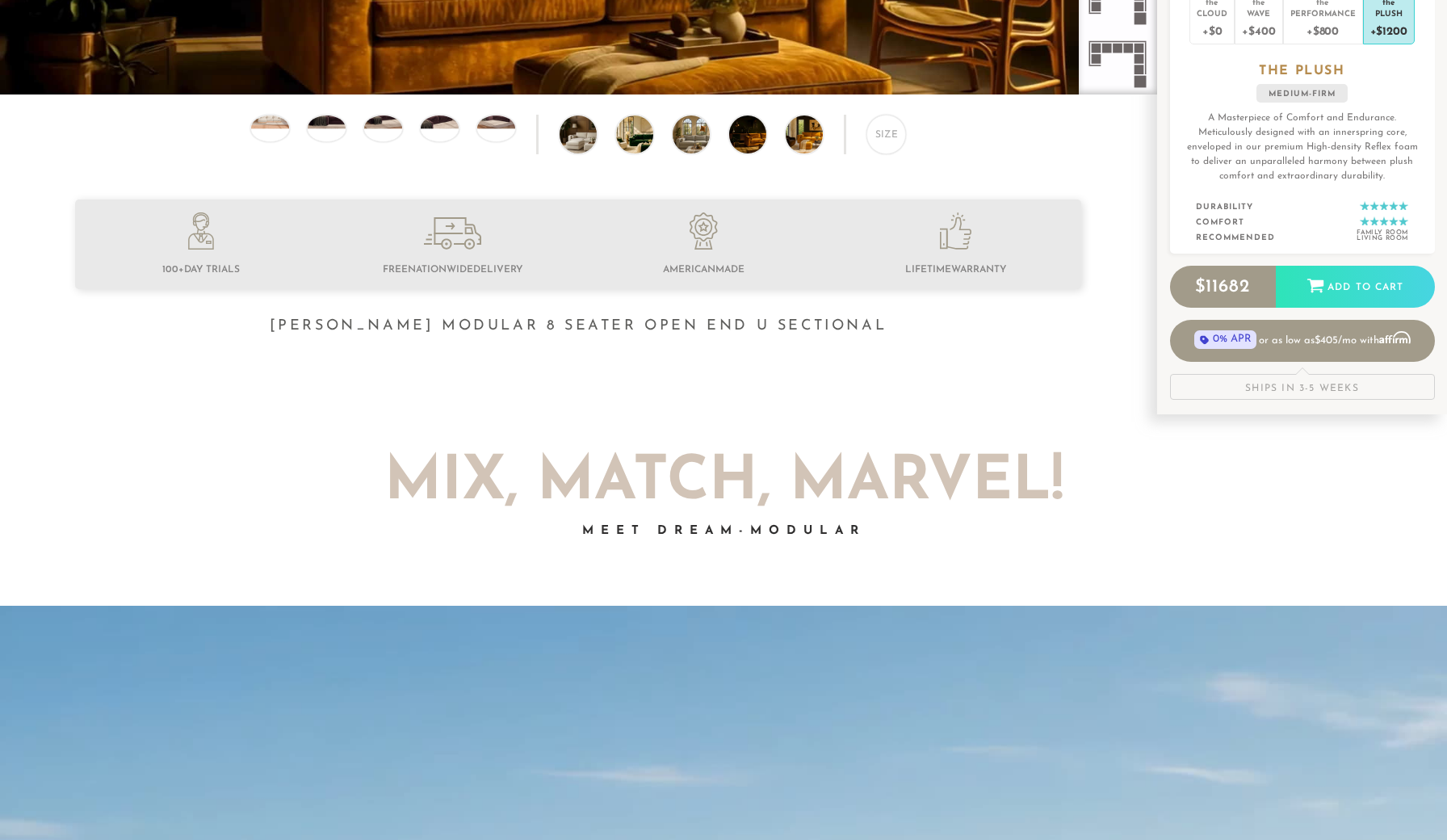
scroll to position [717, 0]
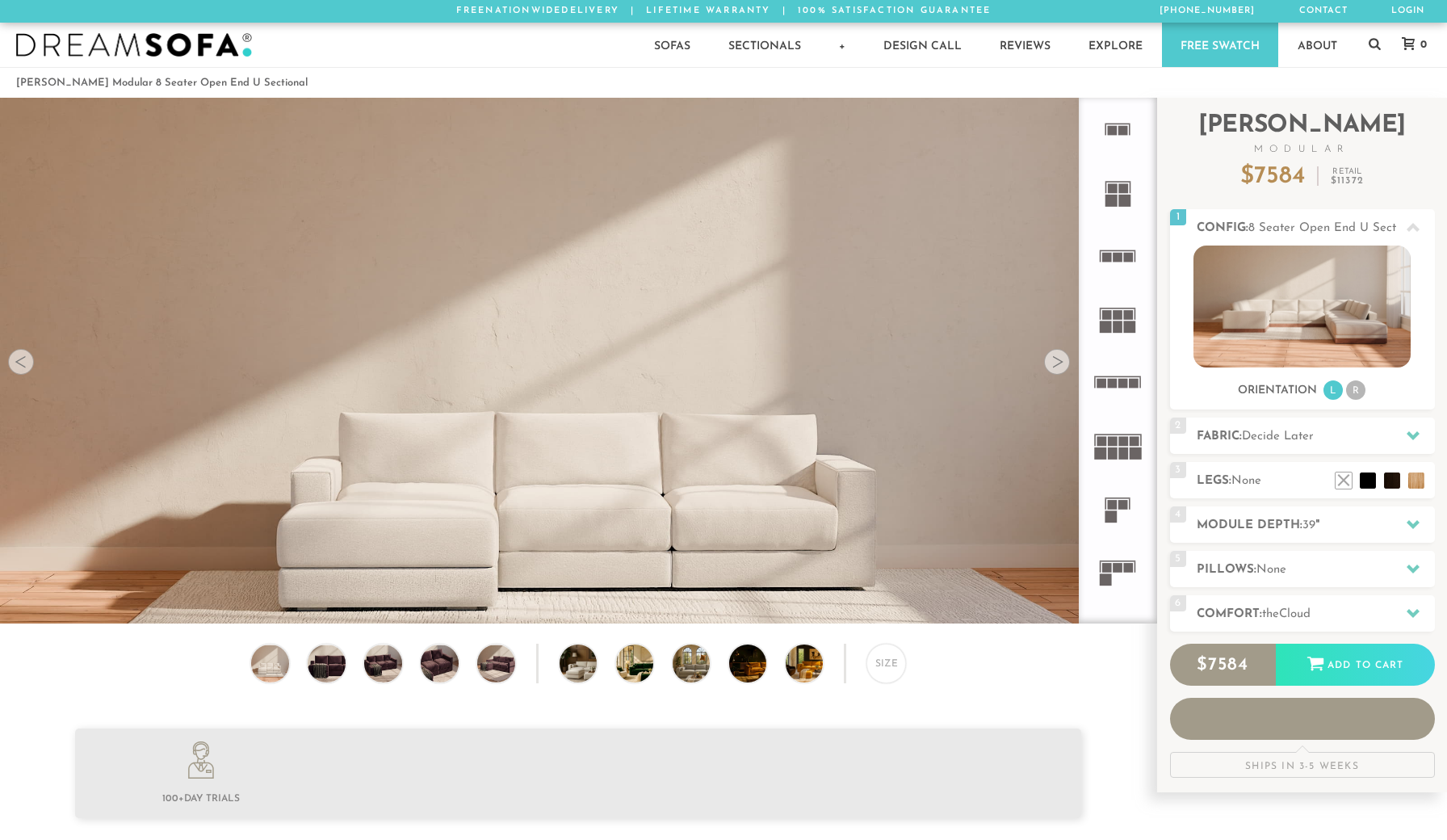
scroll to position [18603, 1447]
